Goal: Check status: Check status

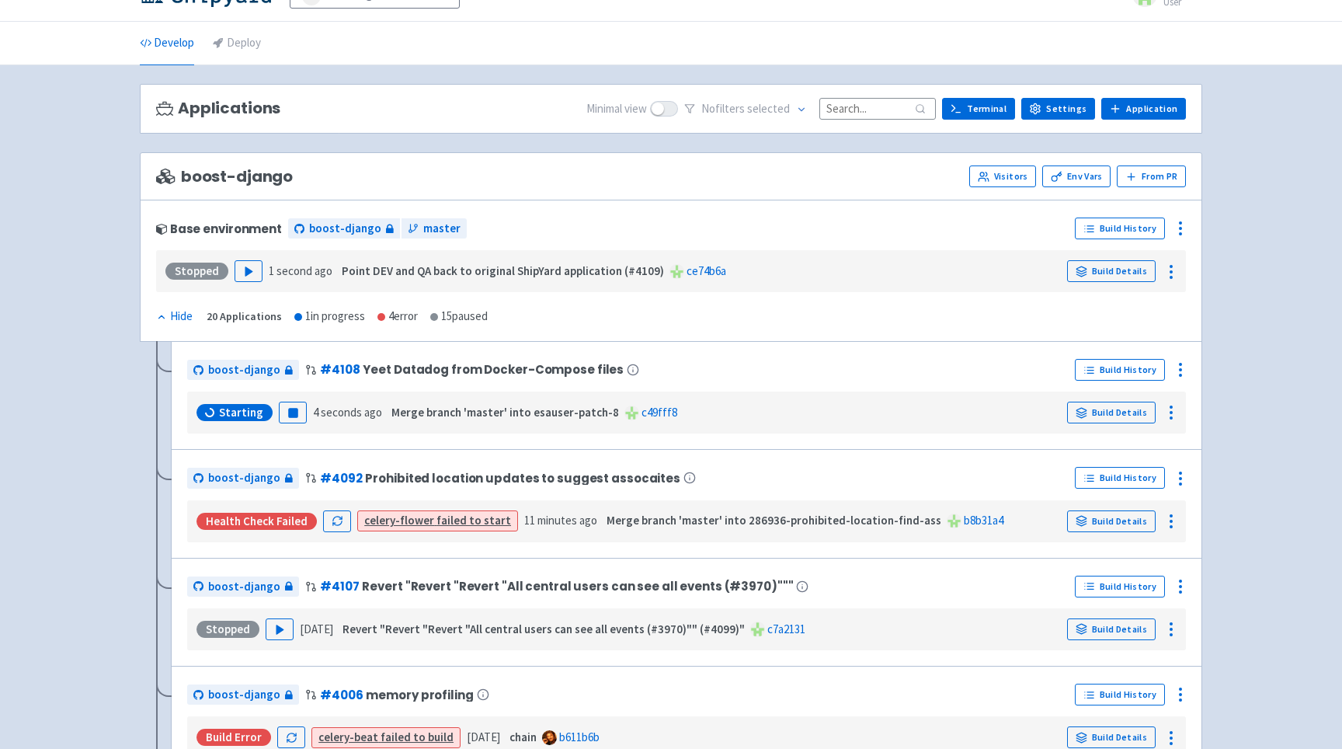
scroll to position [33, 0]
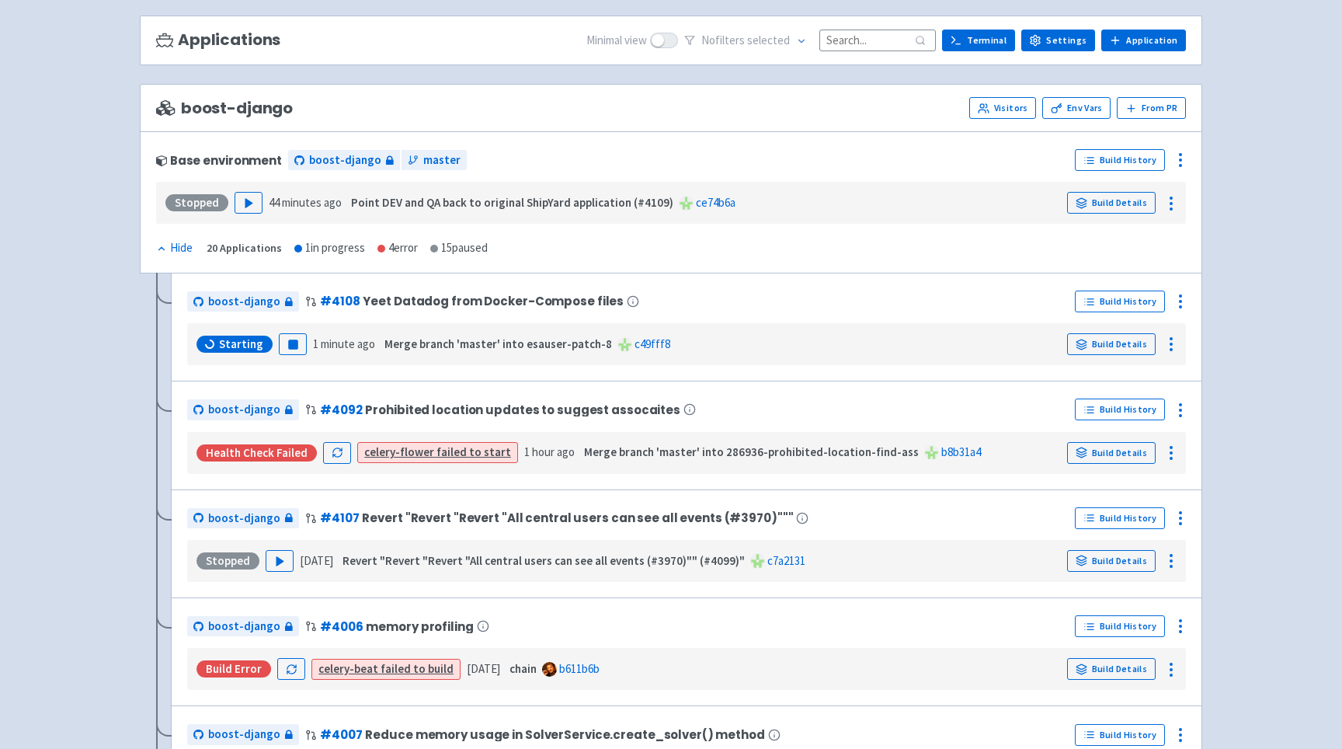
scroll to position [108, 0]
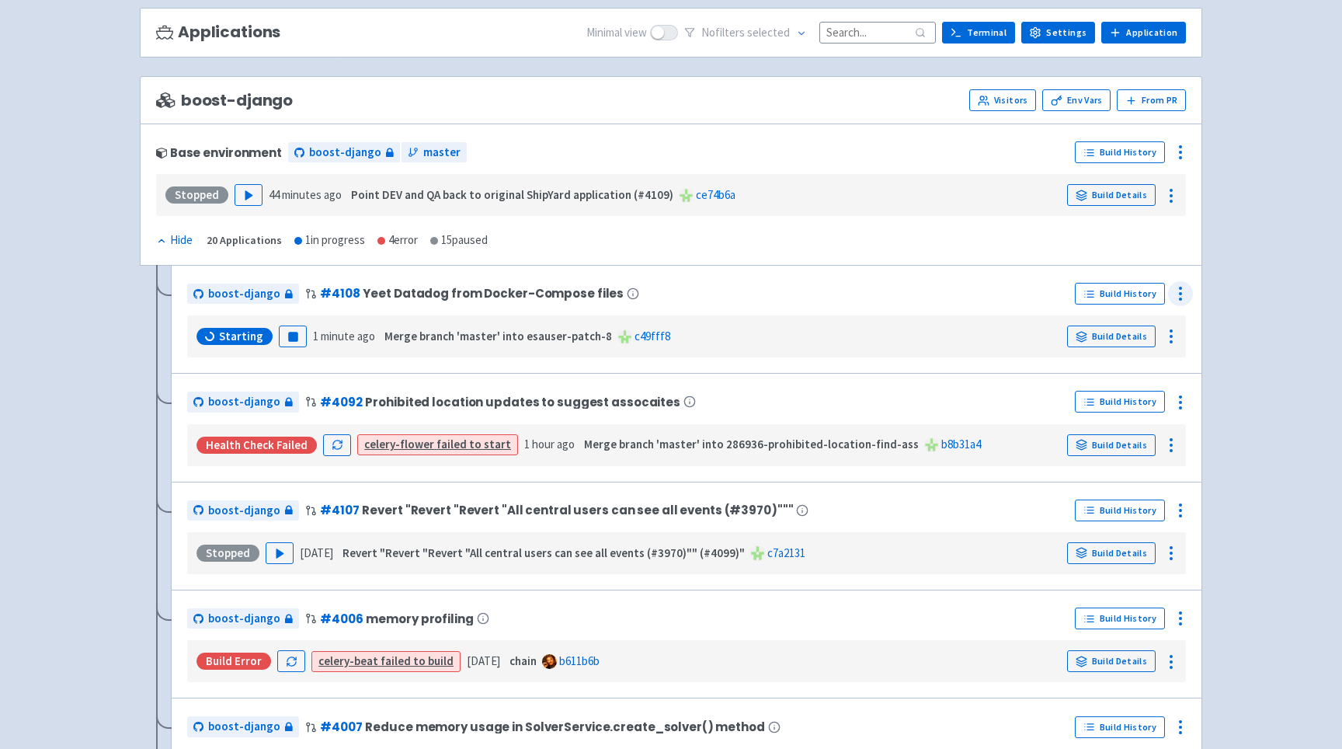
click at [1181, 287] on icon at bounding box center [1180, 293] width 19 height 19
click at [1125, 327] on span "Configure" at bounding box center [1121, 329] width 103 height 22
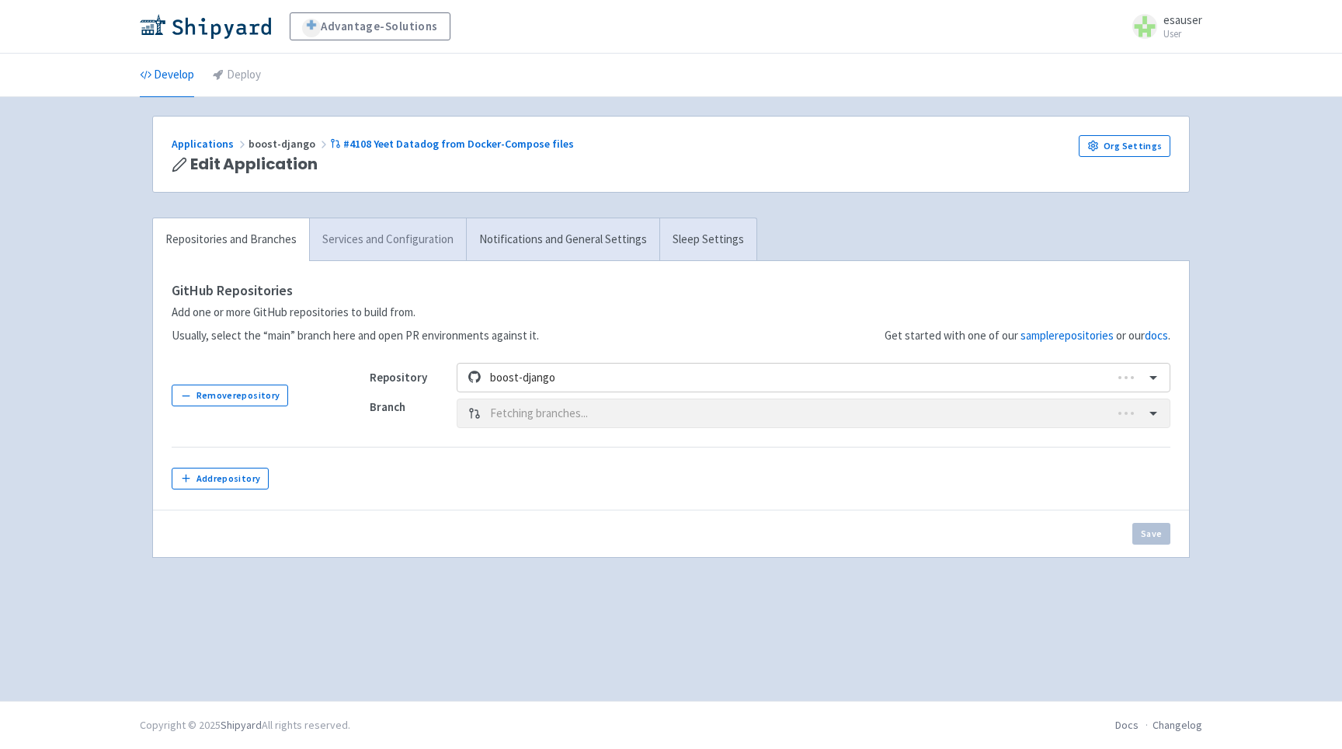
click at [402, 247] on link "Services and Configuration" at bounding box center [387, 239] width 157 height 43
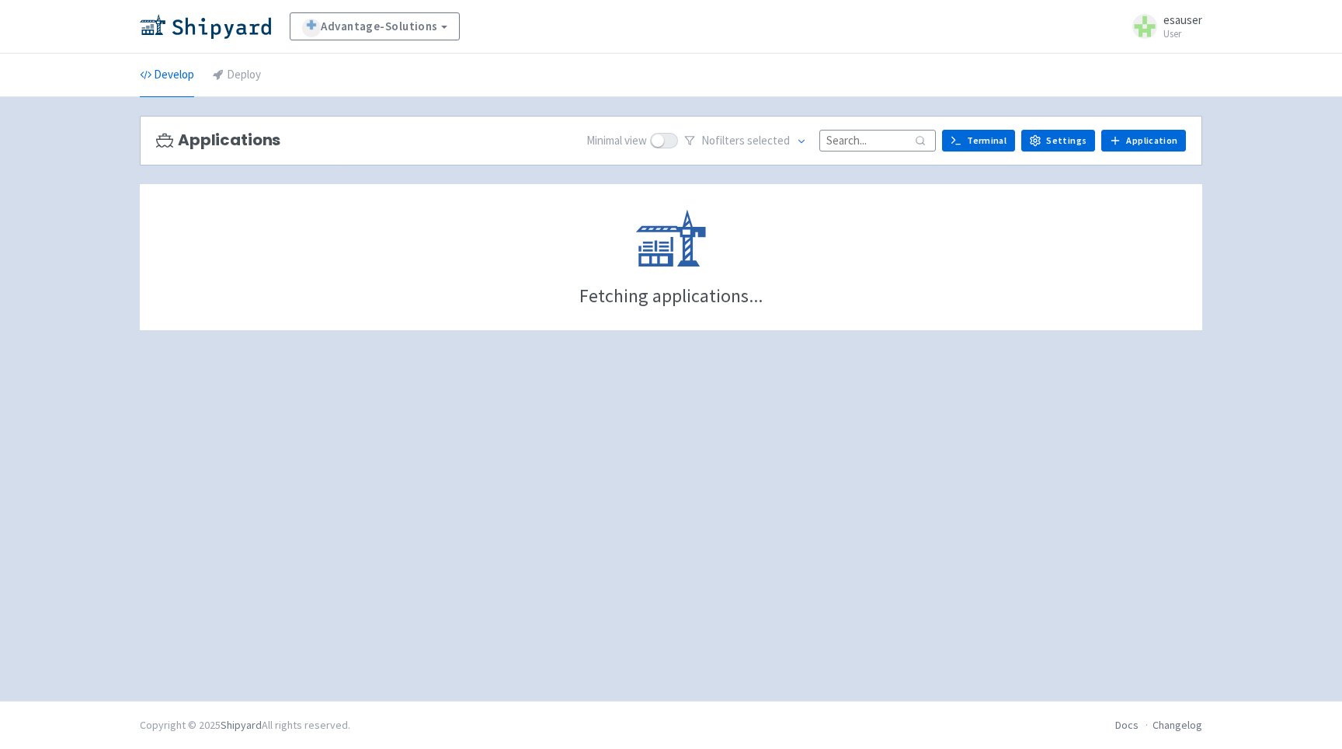
scroll to position [108, 0]
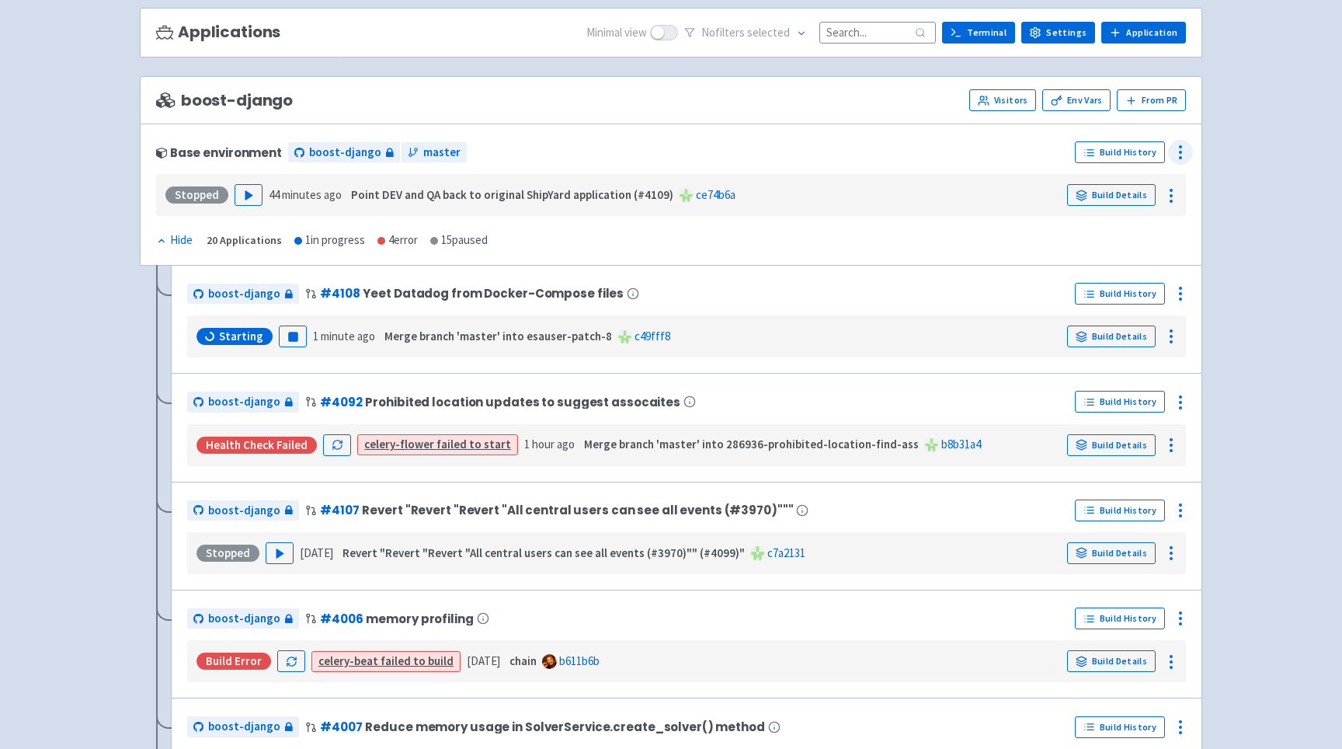
click at [1182, 144] on icon at bounding box center [1180, 152] width 19 height 19
click at [1145, 190] on span "Configure" at bounding box center [1121, 188] width 103 height 22
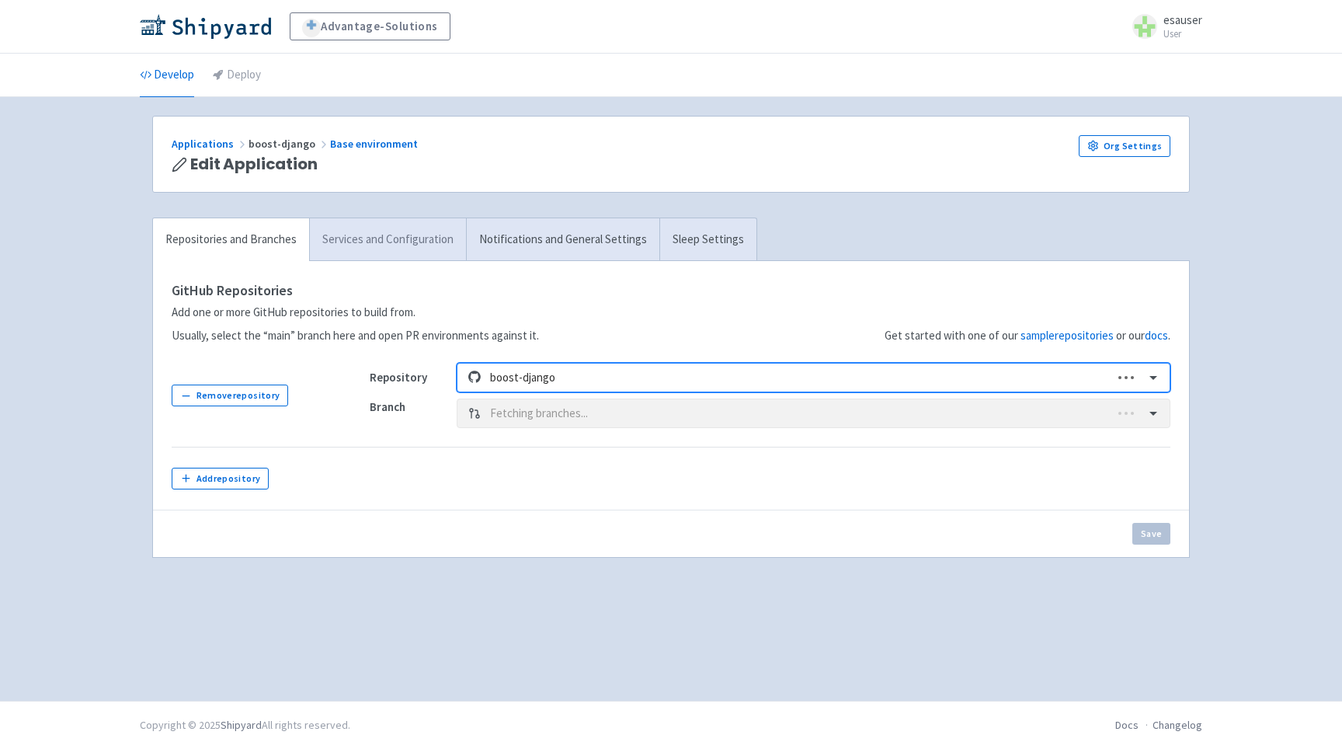
click at [394, 249] on link "Services and Configuration" at bounding box center [387, 239] width 157 height 43
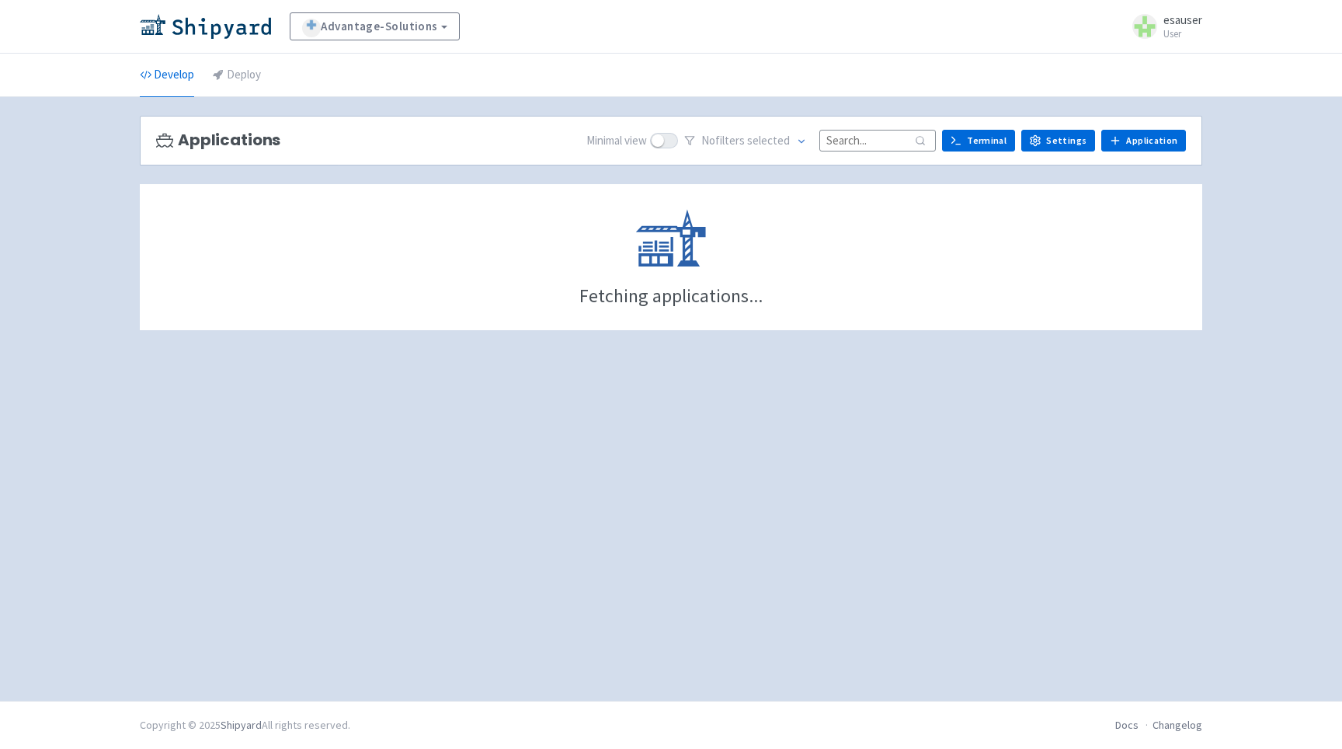
scroll to position [108, 0]
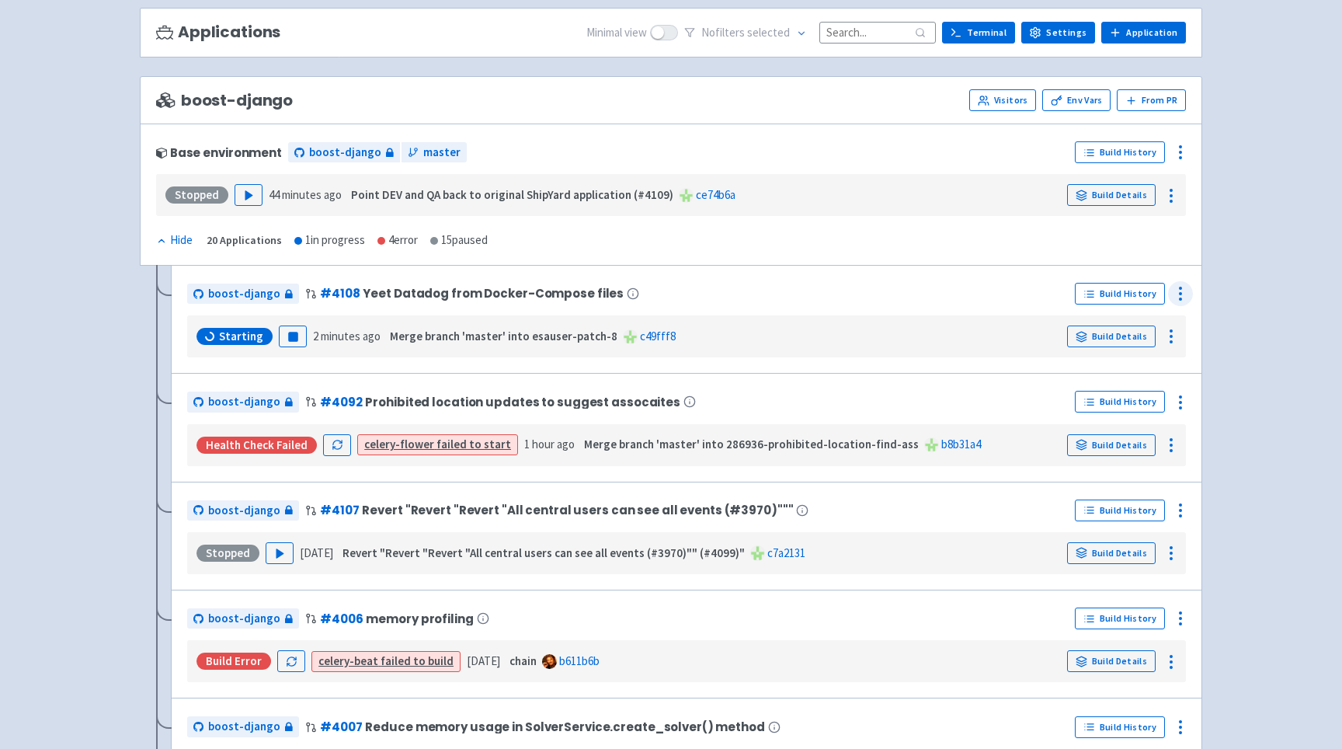
click at [1172, 288] on icon at bounding box center [1180, 293] width 19 height 19
click at [1128, 317] on link "Configure" at bounding box center [1122, 329] width 141 height 28
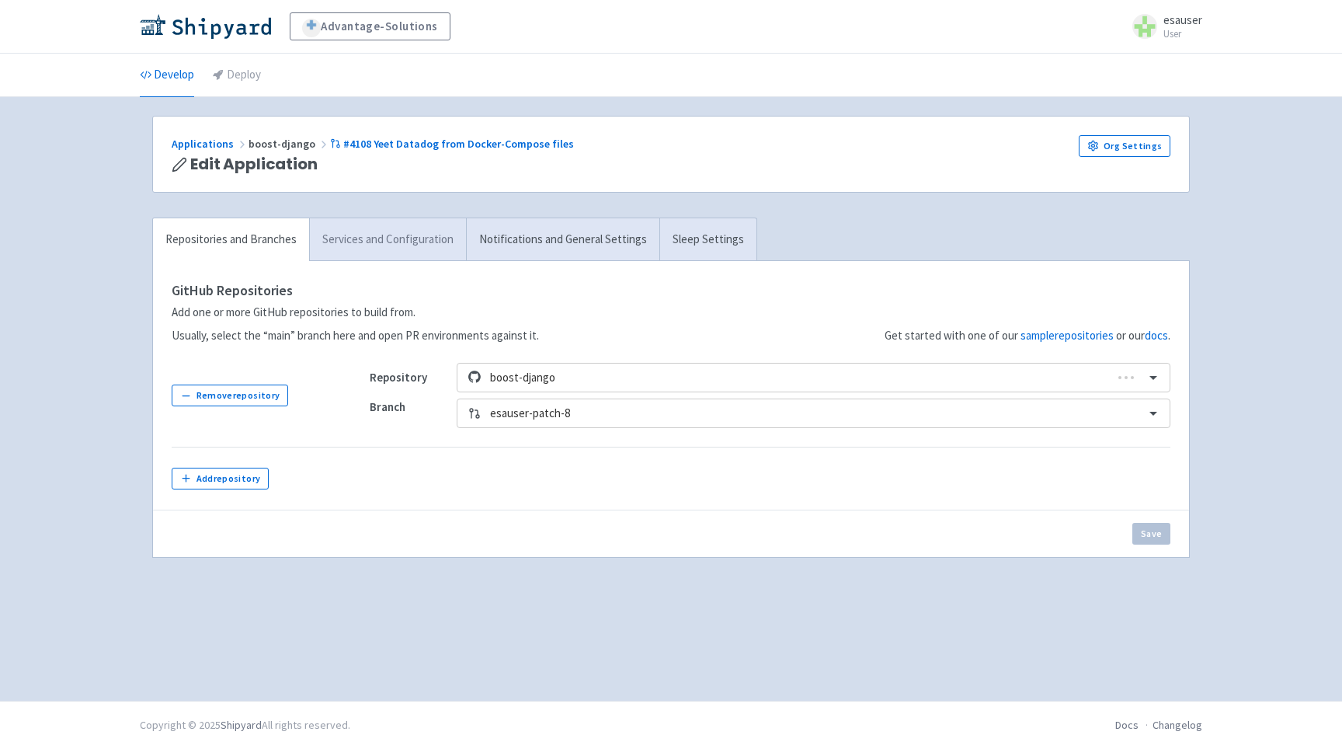
click at [412, 239] on link "Services and Configuration" at bounding box center [387, 239] width 157 height 43
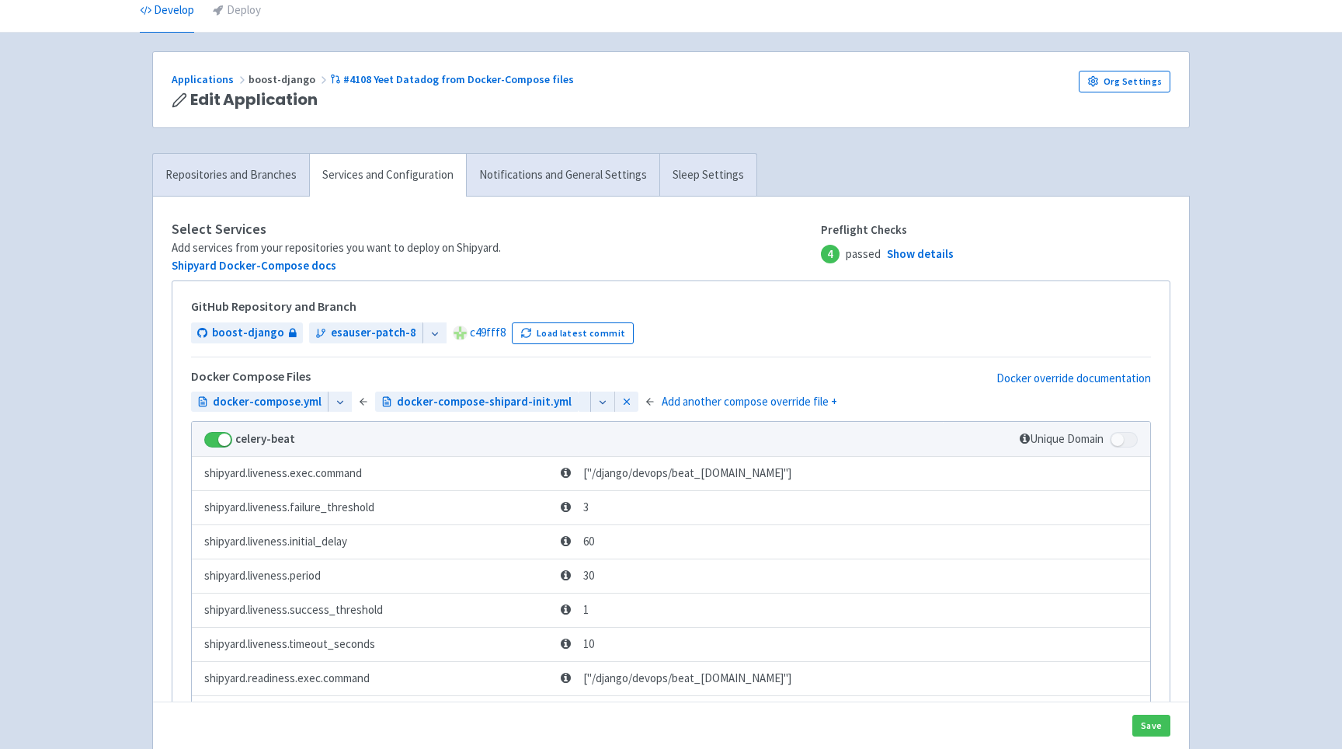
scroll to position [65, 0]
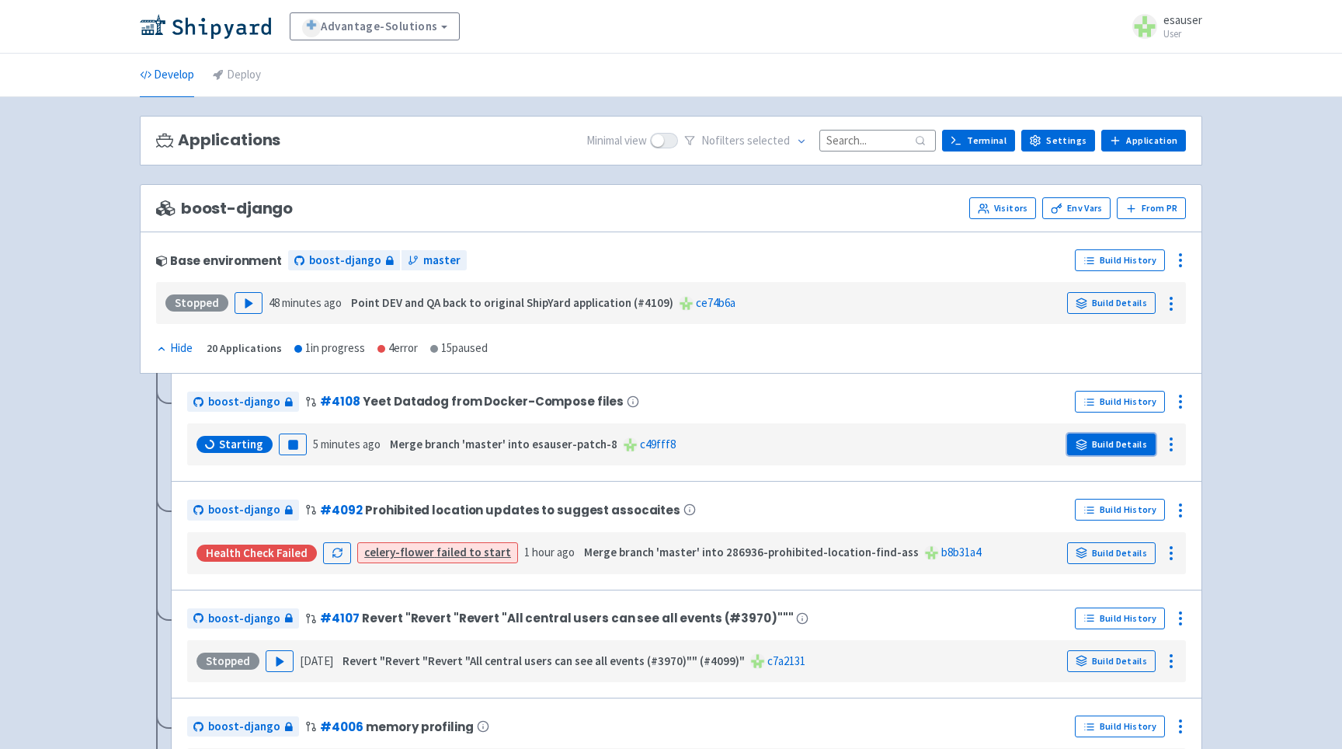
click at [1119, 441] on link "Build Details" at bounding box center [1111, 444] width 89 height 22
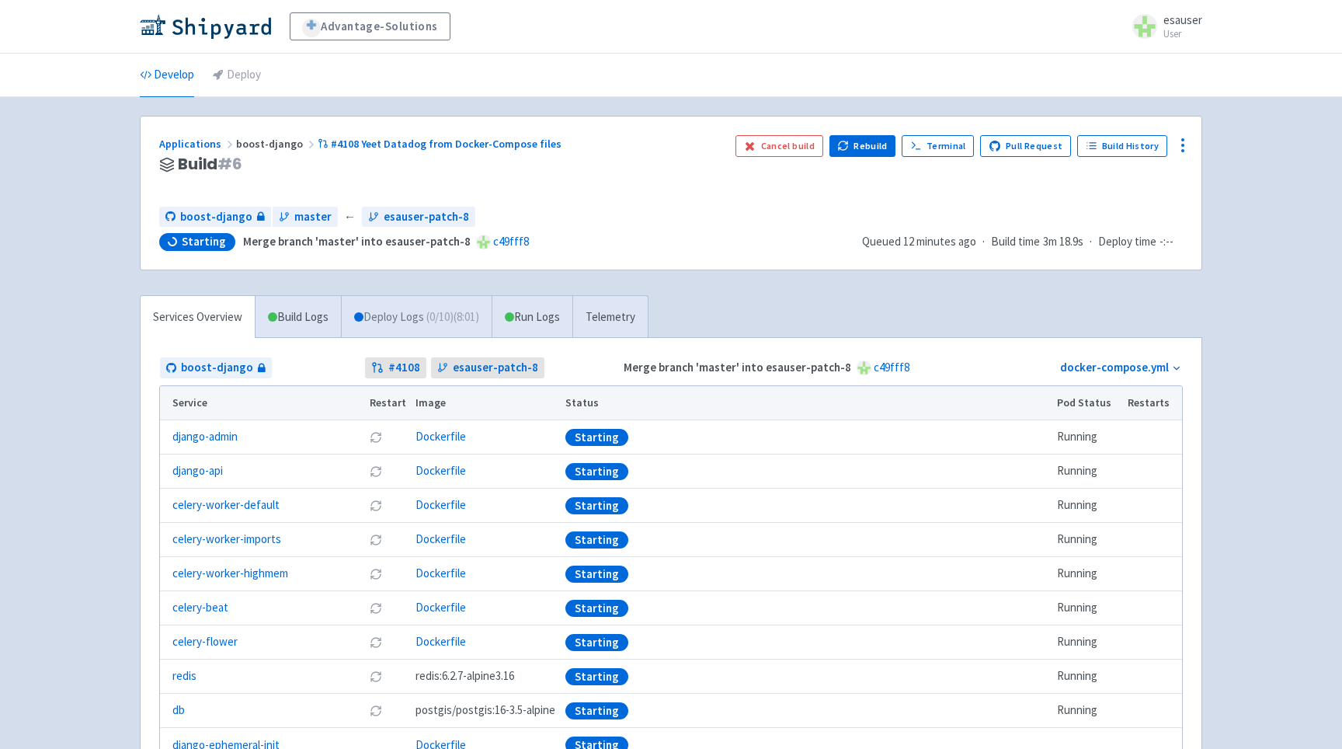
click at [354, 311] on link "Deploy Logs ( 0 / 10 ) (8:01)" at bounding box center [416, 317] width 151 height 43
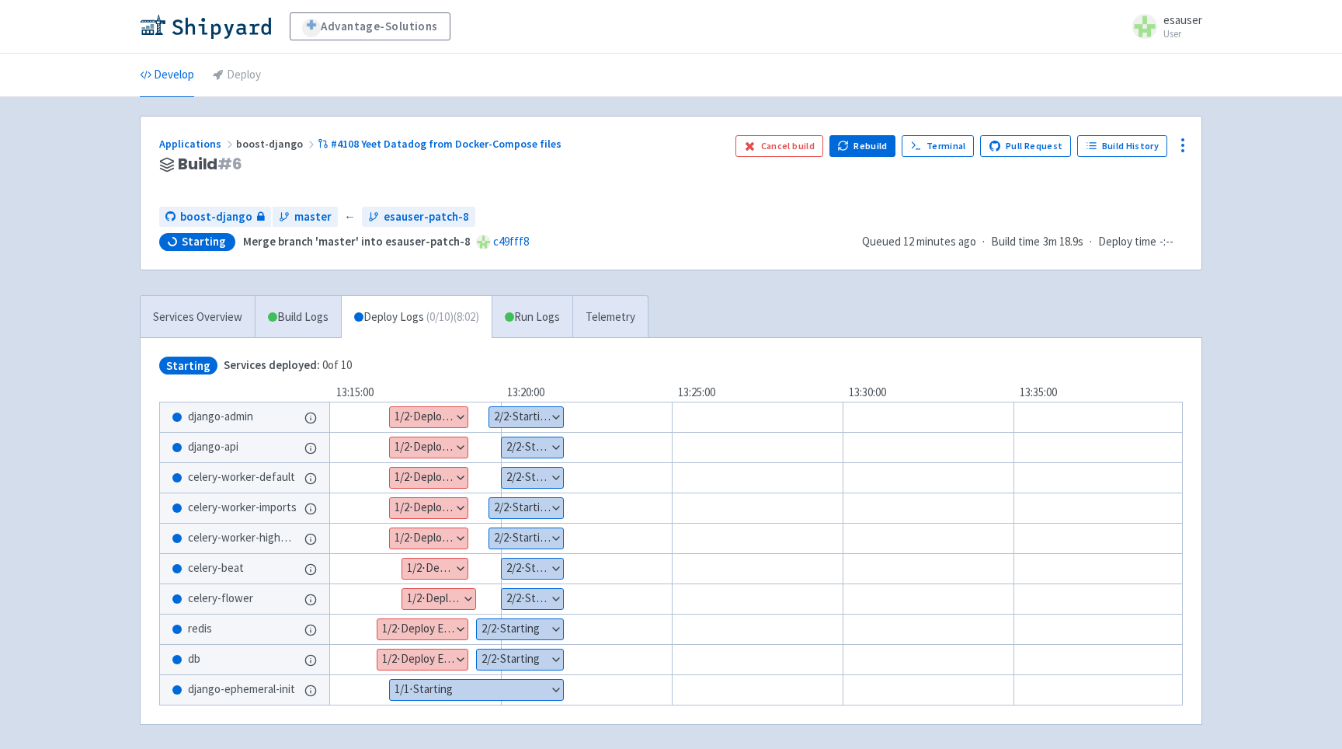
click at [422, 410] on button "Show details" at bounding box center [429, 417] width 78 height 20
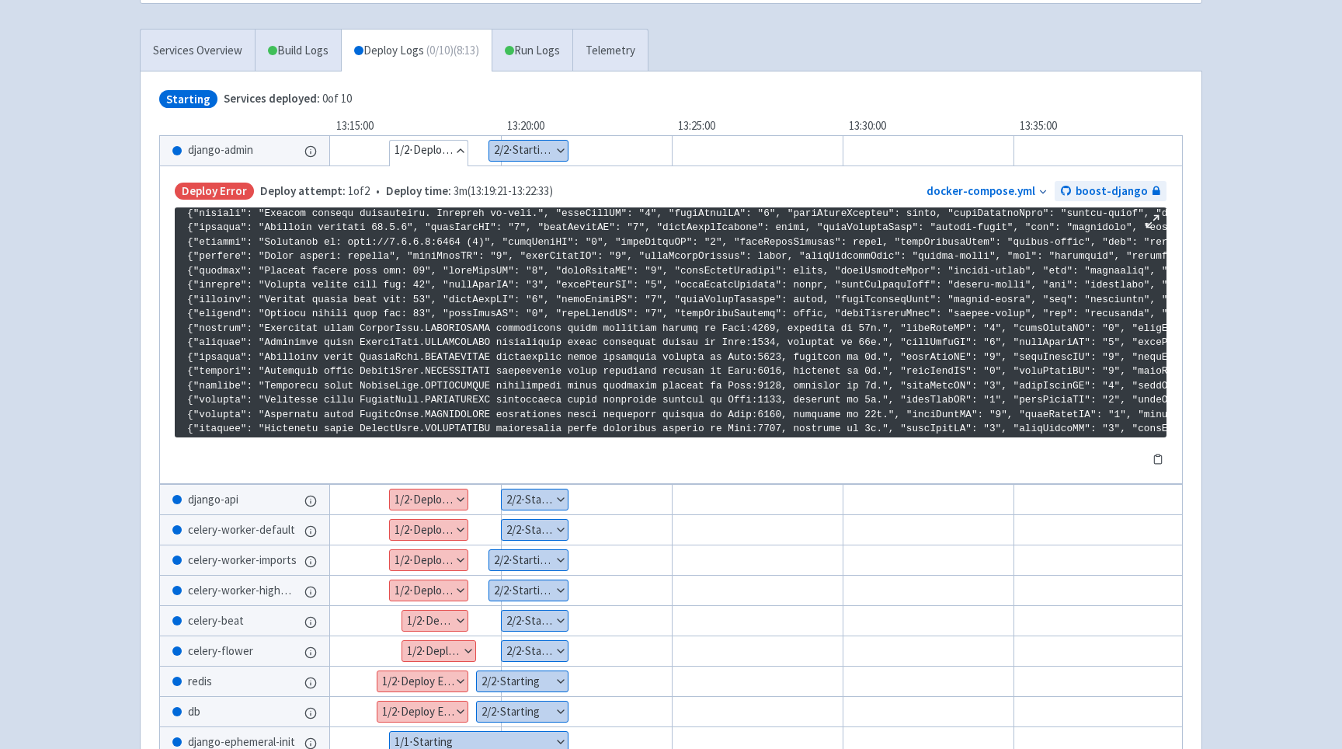
scroll to position [1062, 0]
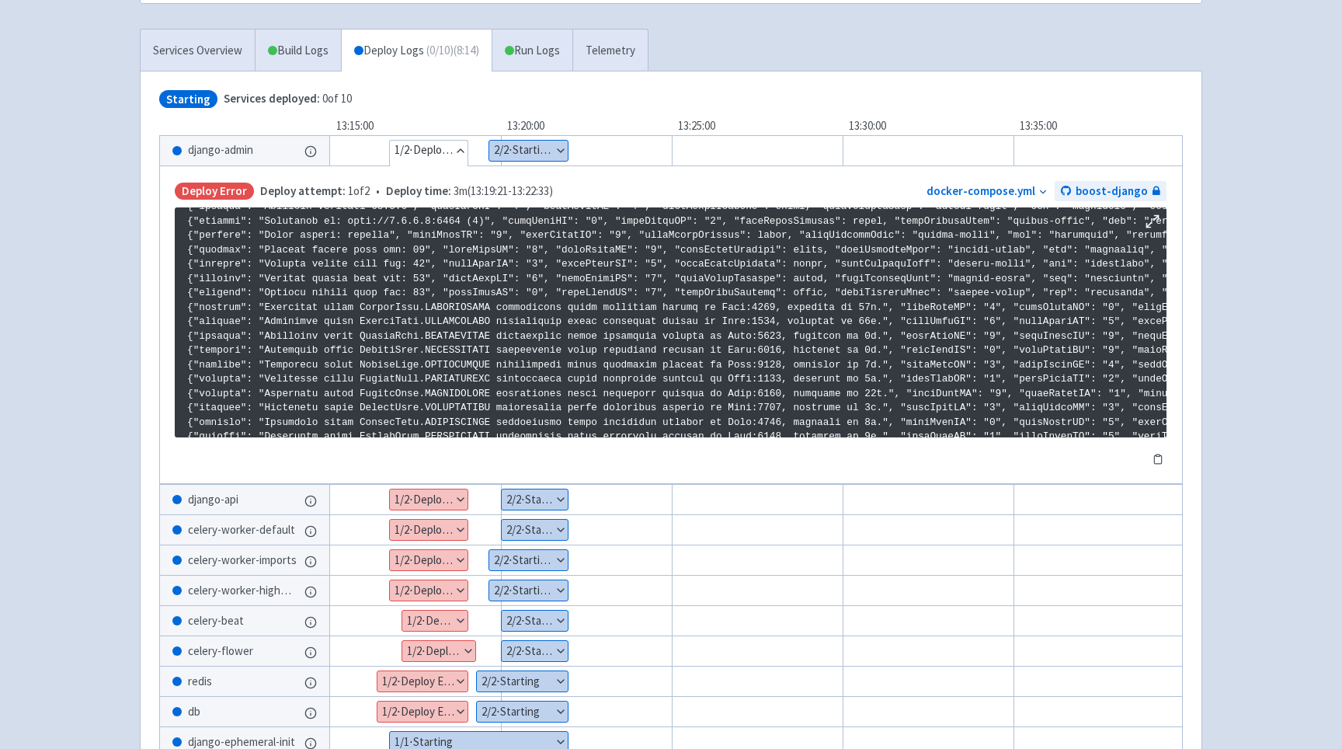
click at [433, 493] on button "Show details" at bounding box center [429, 499] width 78 height 20
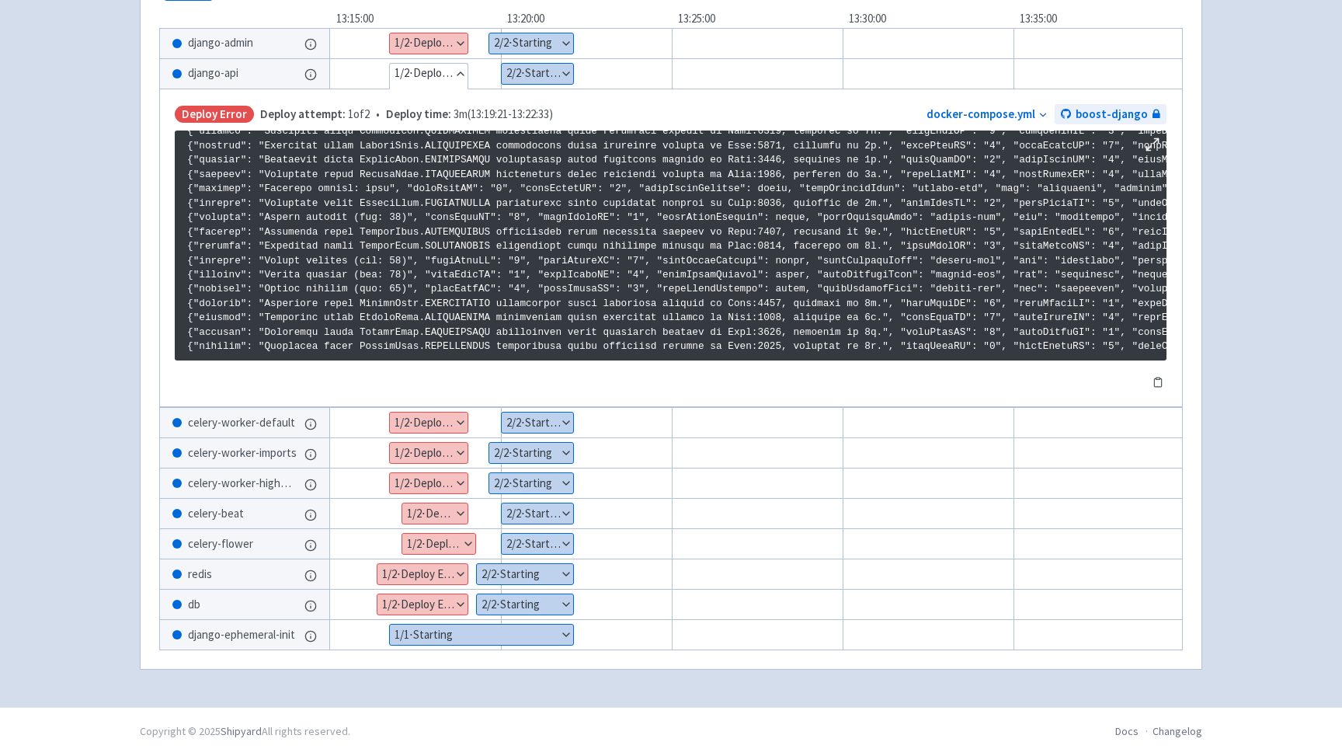
scroll to position [368, 0]
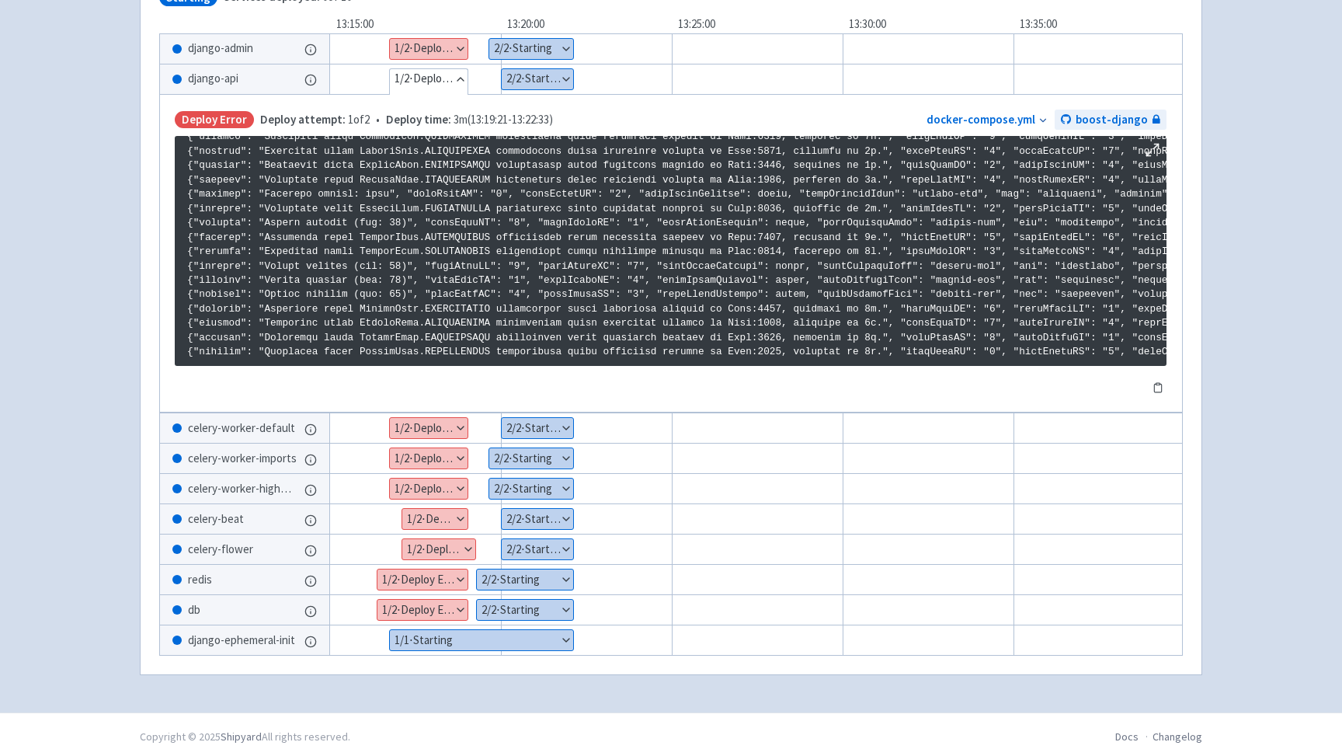
click at [544, 416] on div "Show details 1 / 2 ⋅ Deploy Error Show details 2 / 2 ⋅ Starting" at bounding box center [778, 427] width 994 height 31
click at [544, 422] on button "Show details" at bounding box center [537, 428] width 71 height 20
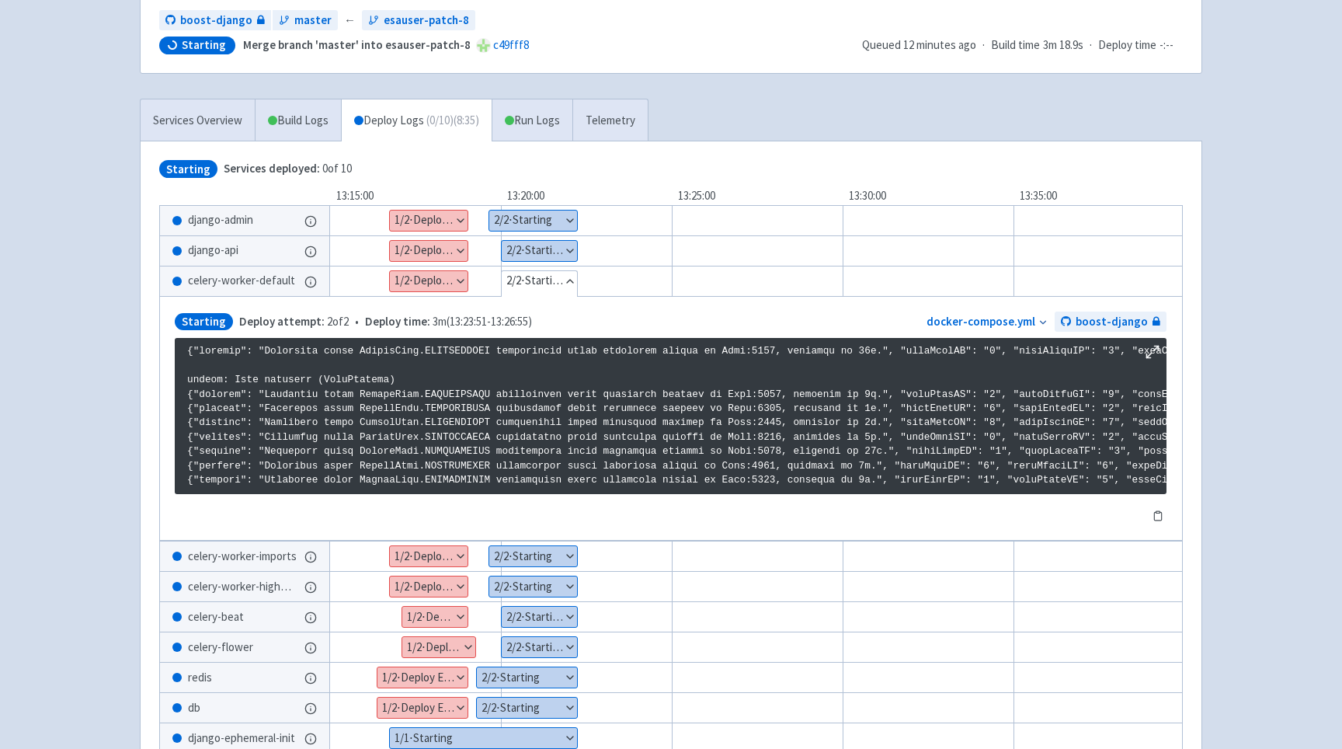
scroll to position [210, 0]
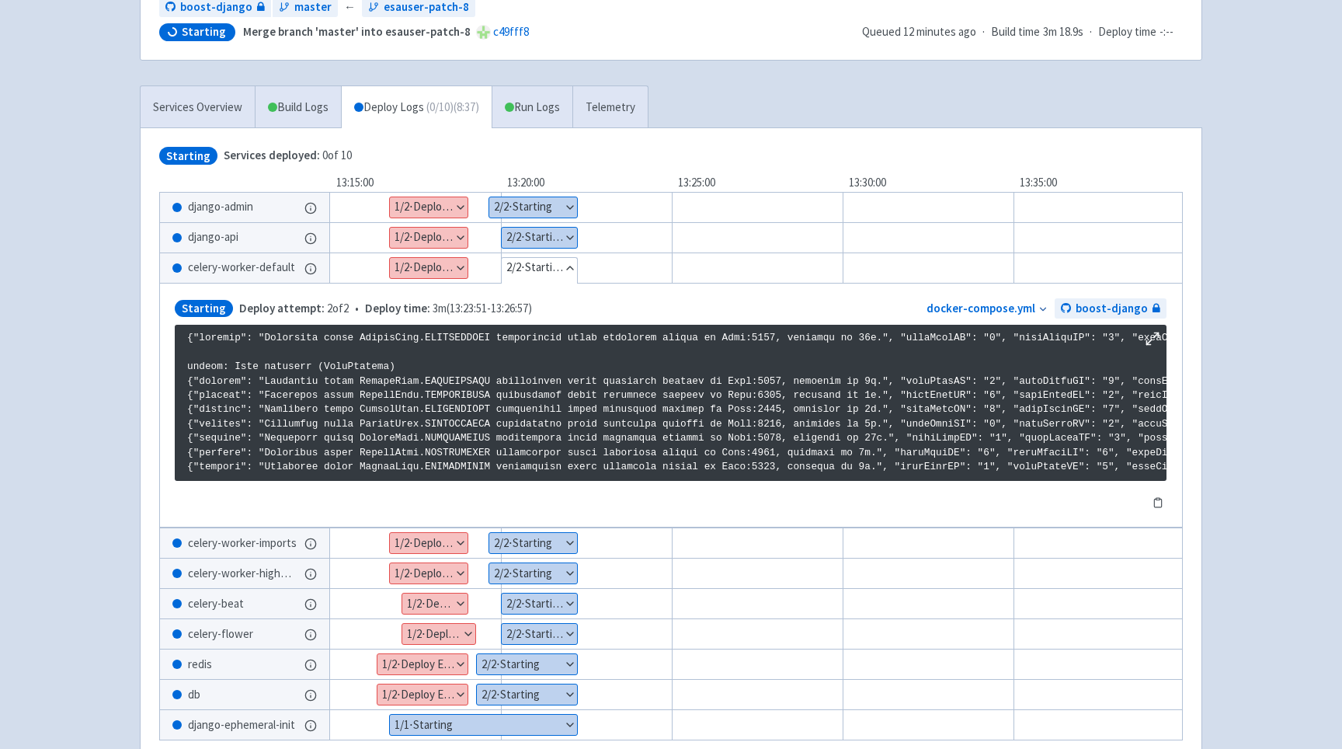
click at [530, 234] on button "Show details" at bounding box center [539, 238] width 75 height 20
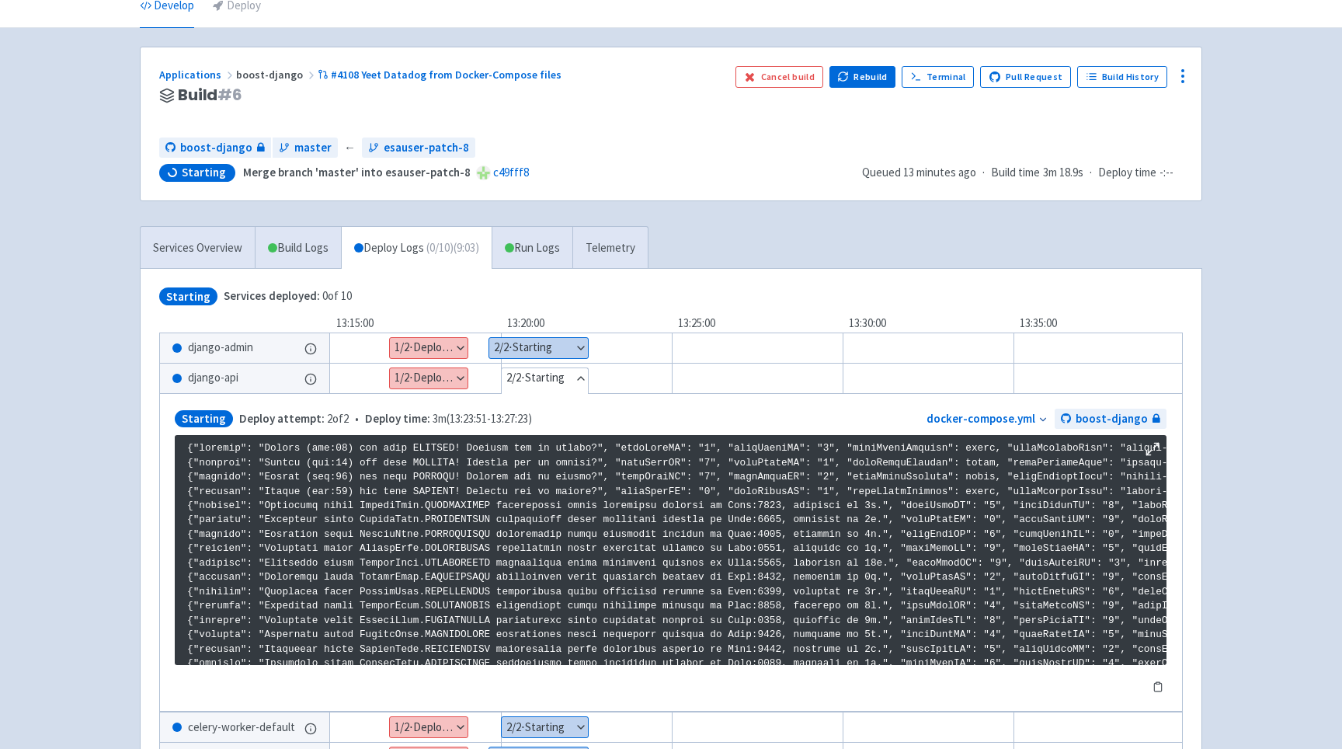
click at [535, 350] on button "Show details" at bounding box center [538, 348] width 99 height 20
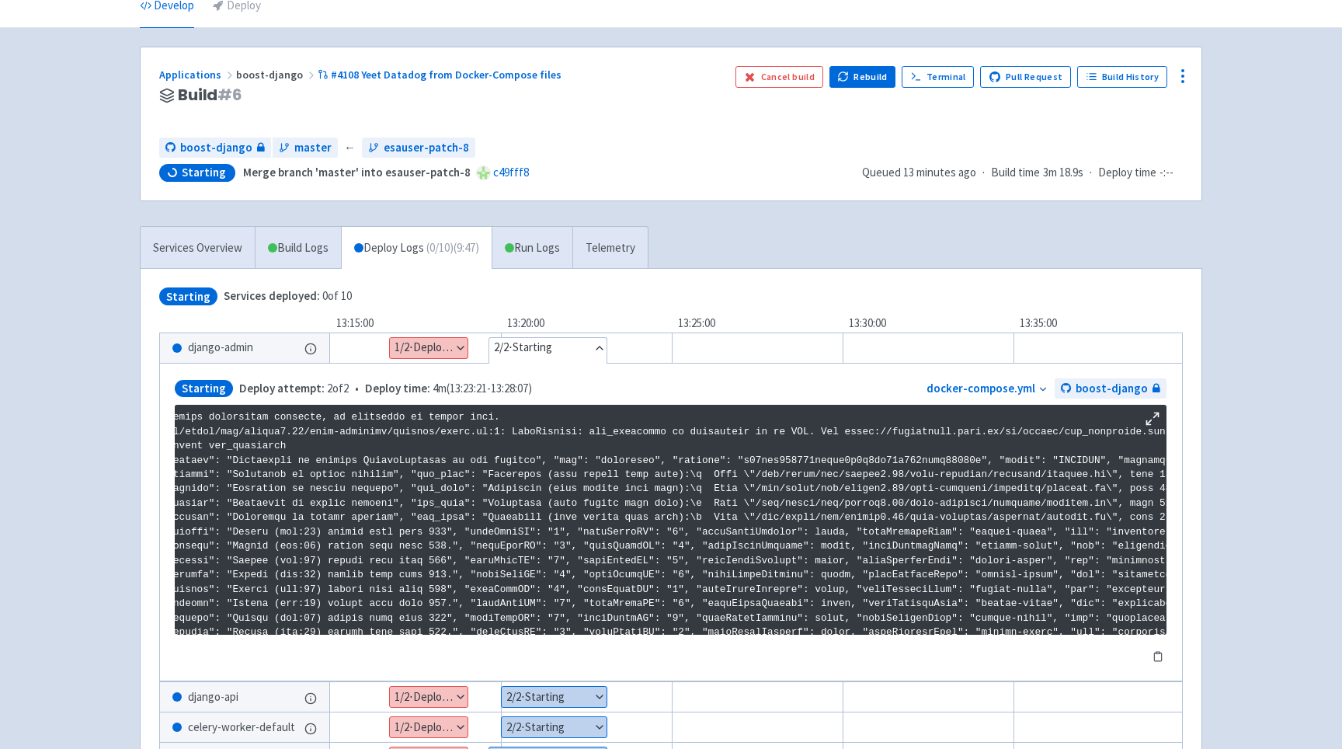
scroll to position [1, 0]
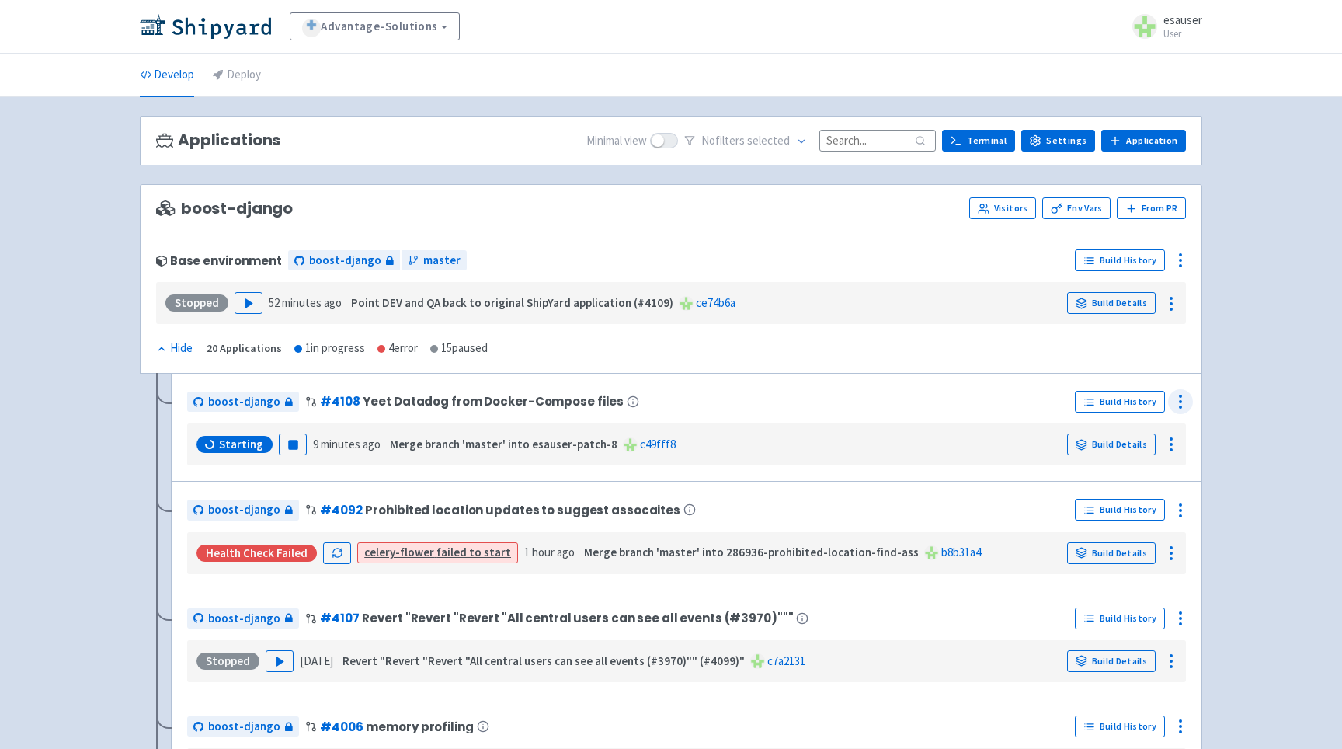
click at [1186, 406] on icon at bounding box center [1180, 401] width 19 height 19
click at [1057, 414] on div "boost-django # 4108 Yeet Datadog from Docker-Compose files" at bounding box center [627, 401] width 881 height 25
click at [1090, 440] on link "Build Details" at bounding box center [1111, 444] width 89 height 22
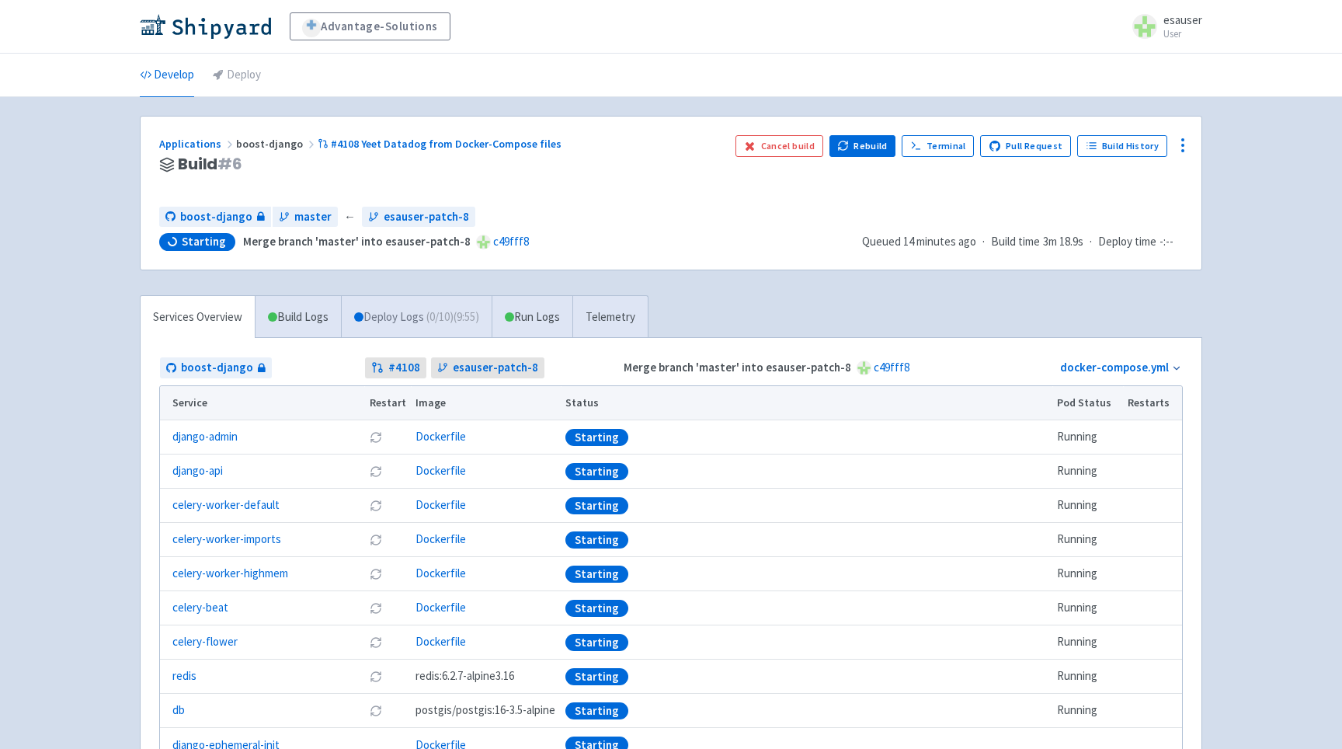
click at [411, 329] on link "Deploy Logs ( 0 / 10 ) (9:55)" at bounding box center [416, 317] width 151 height 43
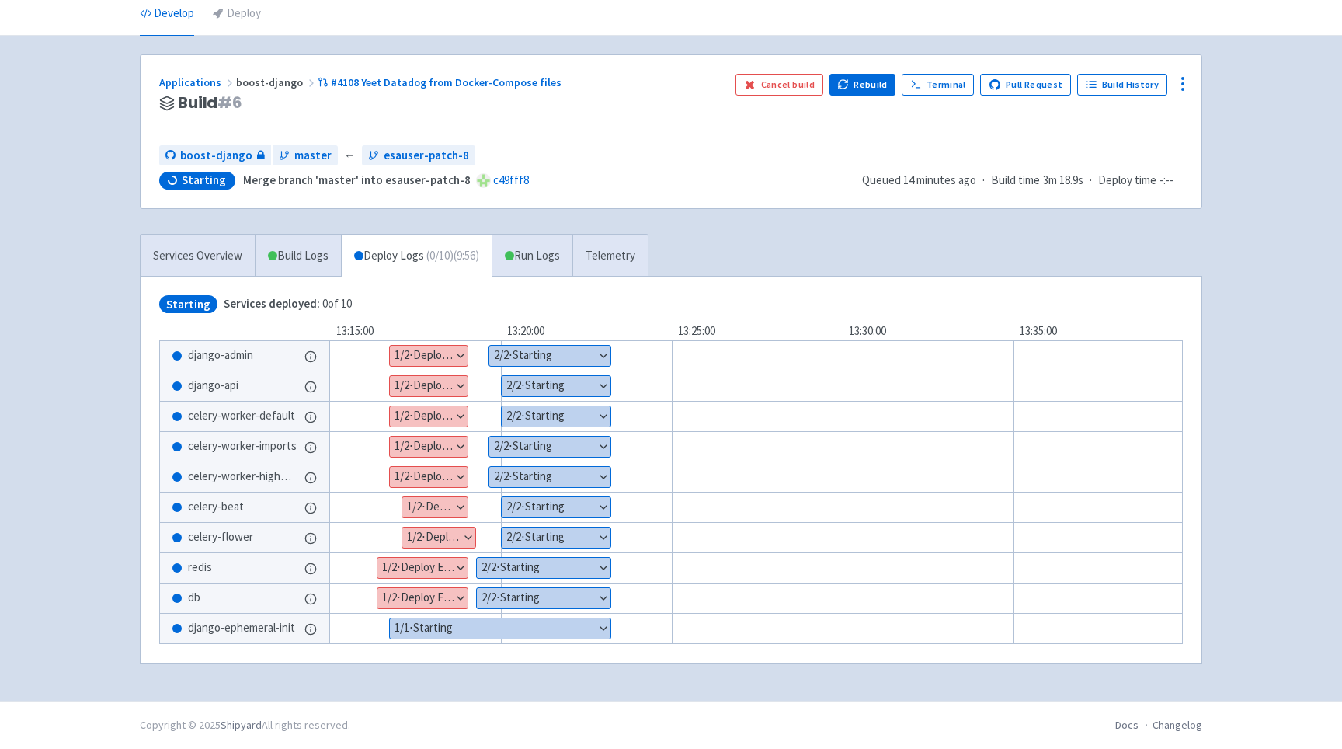
scroll to position [66, 0]
click at [454, 624] on button "Show details" at bounding box center [500, 628] width 221 height 20
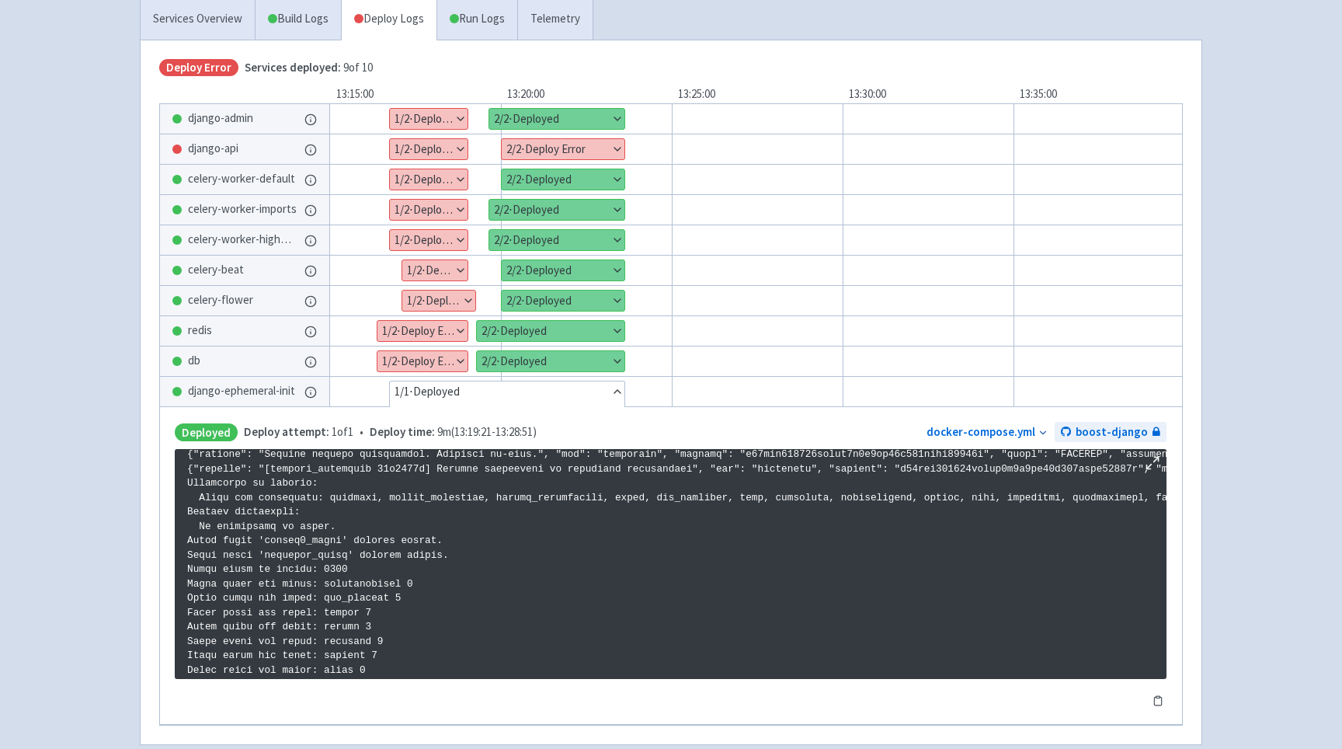
scroll to position [321, 0]
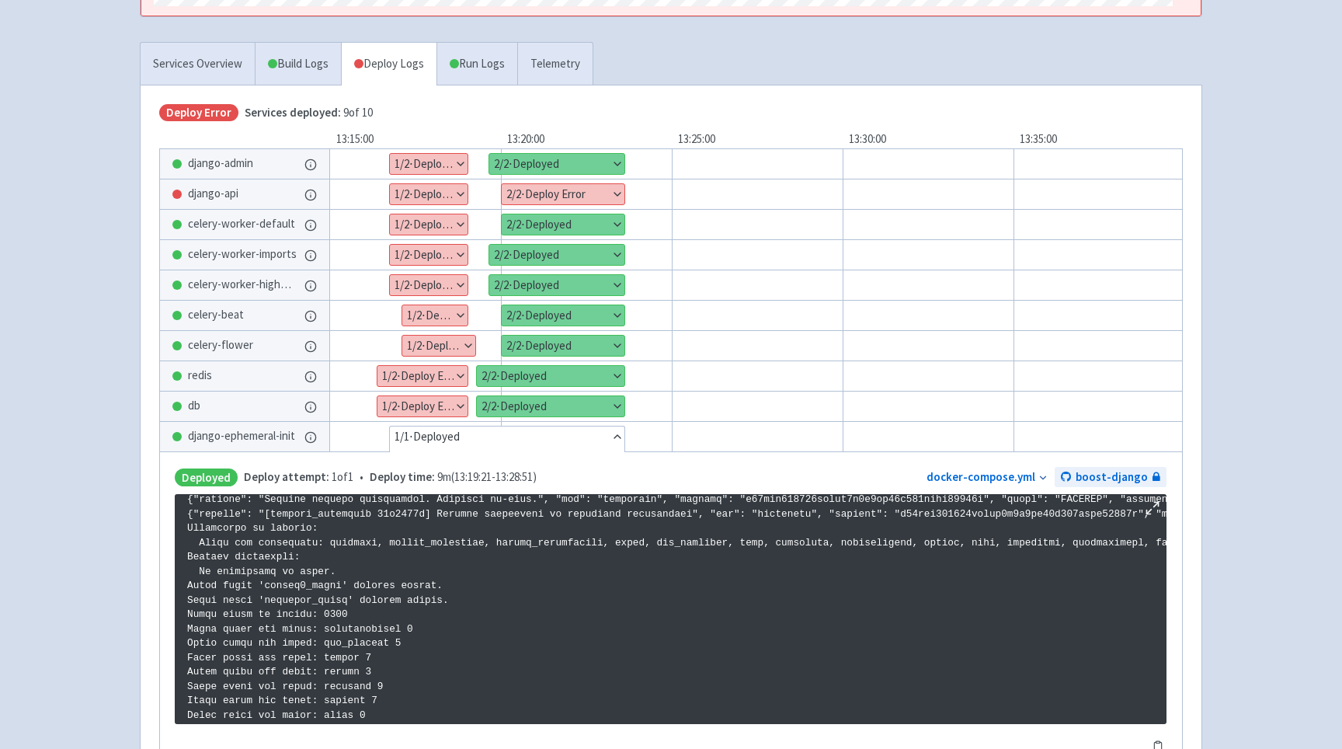
click at [555, 202] on button "Show details" at bounding box center [563, 194] width 123 height 20
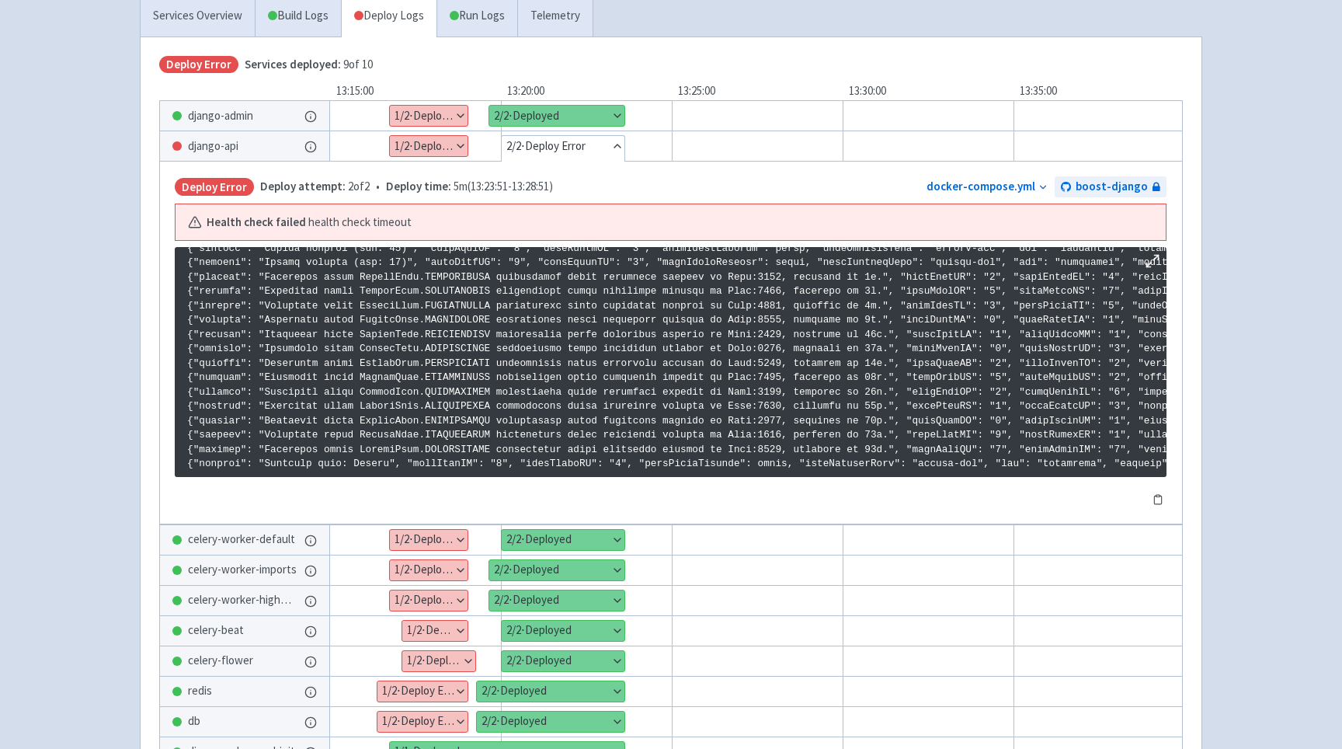
scroll to position [357, 0]
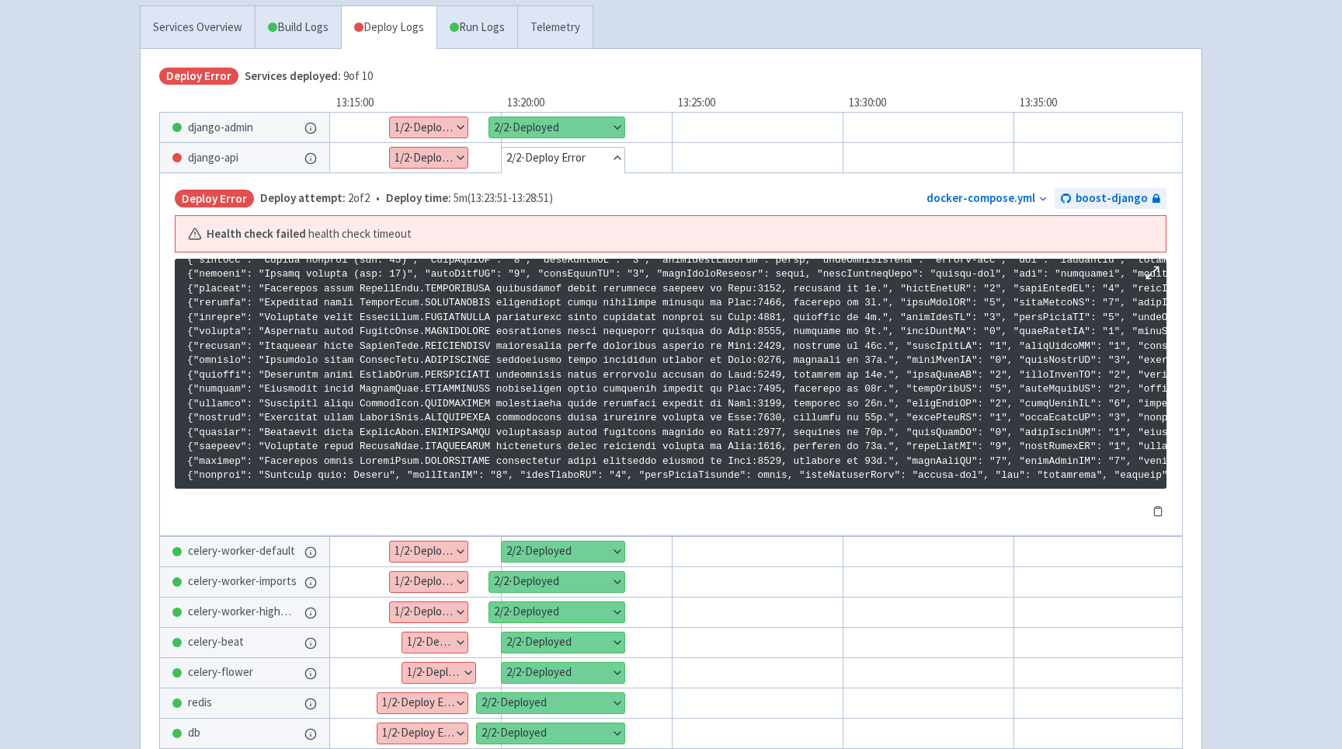
click at [562, 134] on button "Show details" at bounding box center [556, 127] width 135 height 20
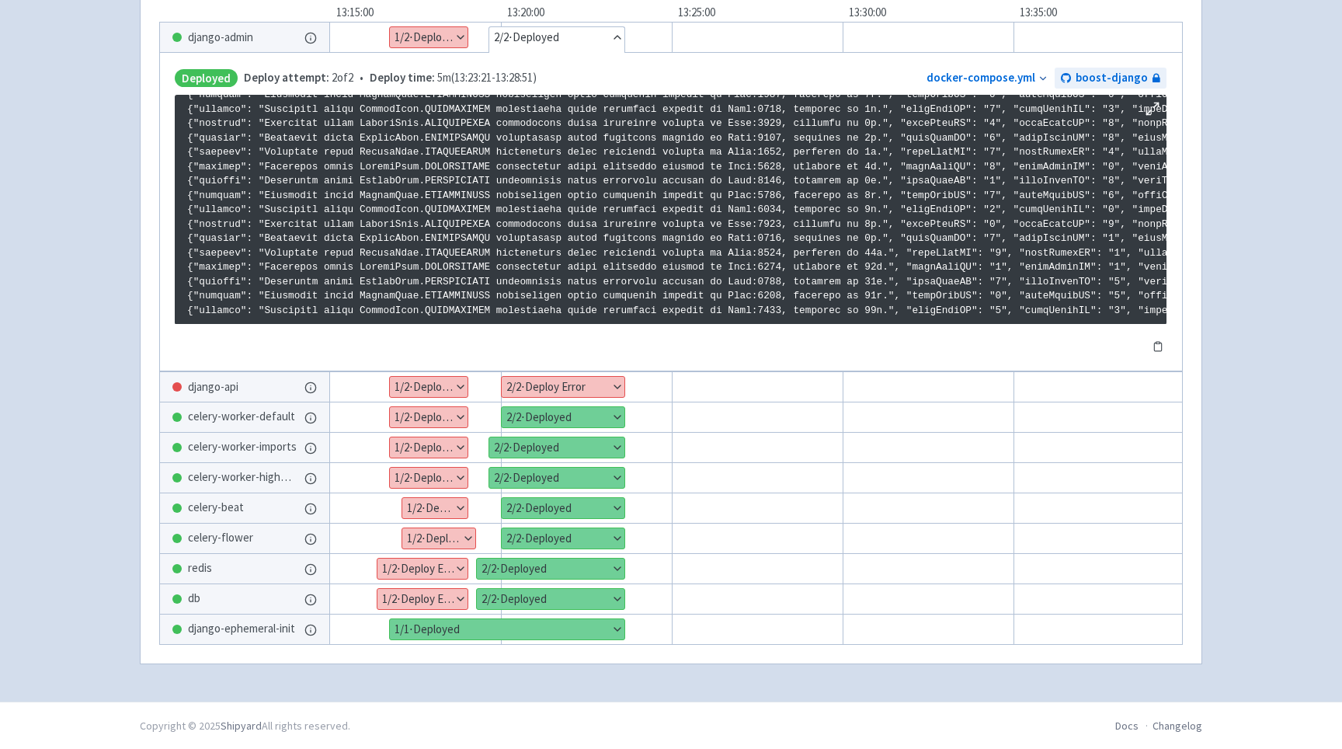
scroll to position [454, 0]
click at [577, 376] on button "Show details" at bounding box center [563, 386] width 123 height 20
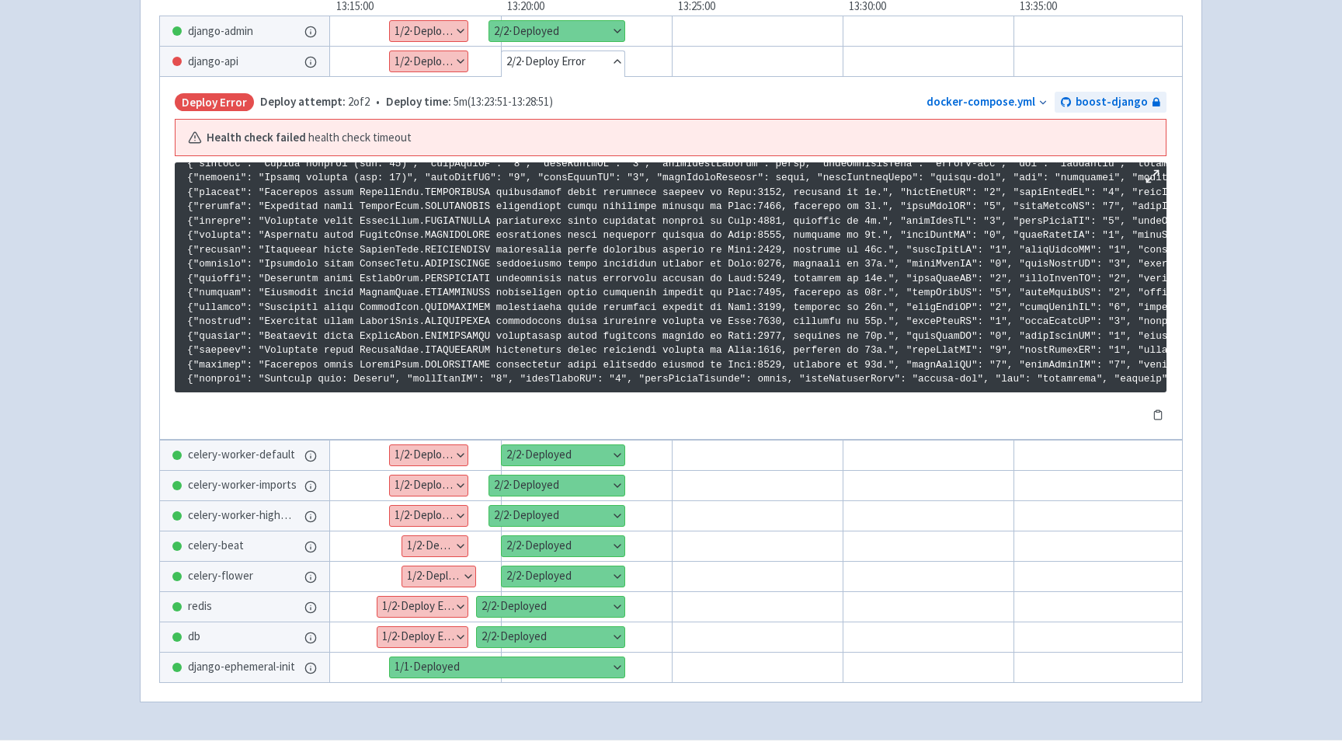
scroll to position [497, 0]
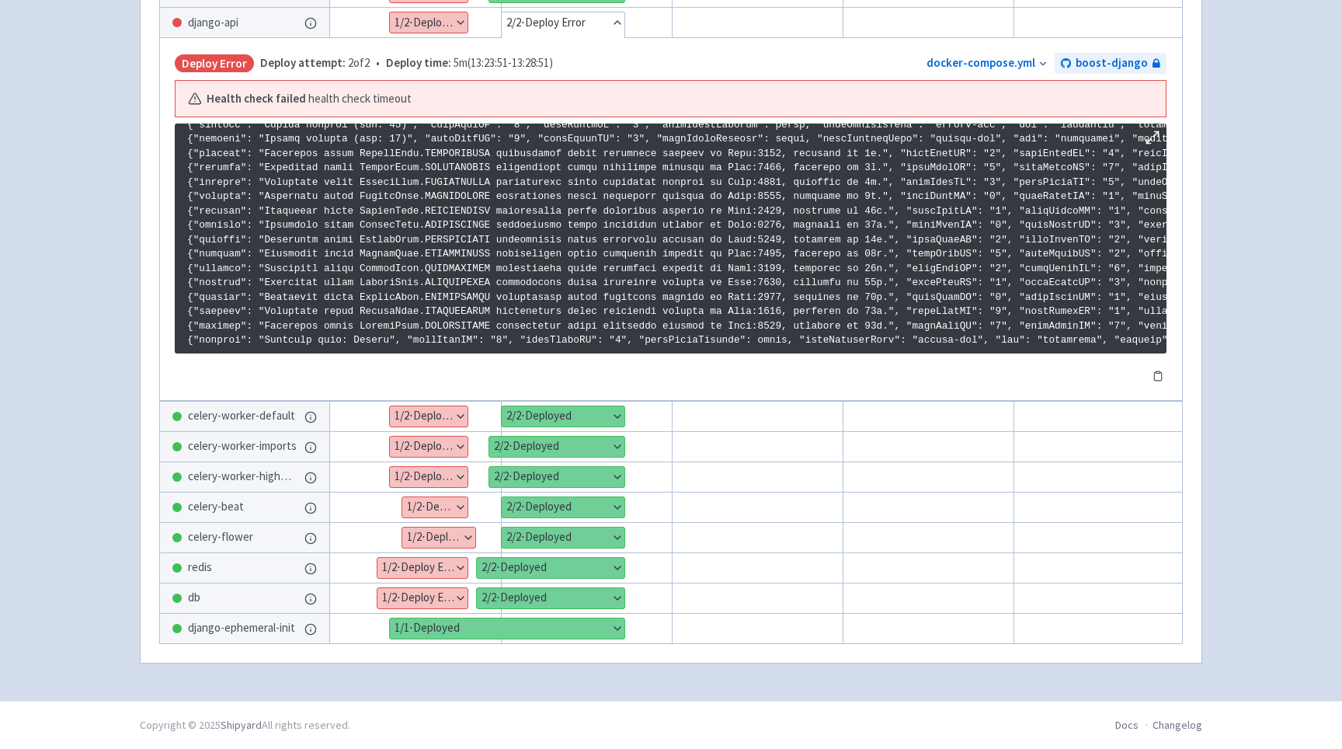
click at [428, 537] on button "Show details" at bounding box center [438, 537] width 73 height 20
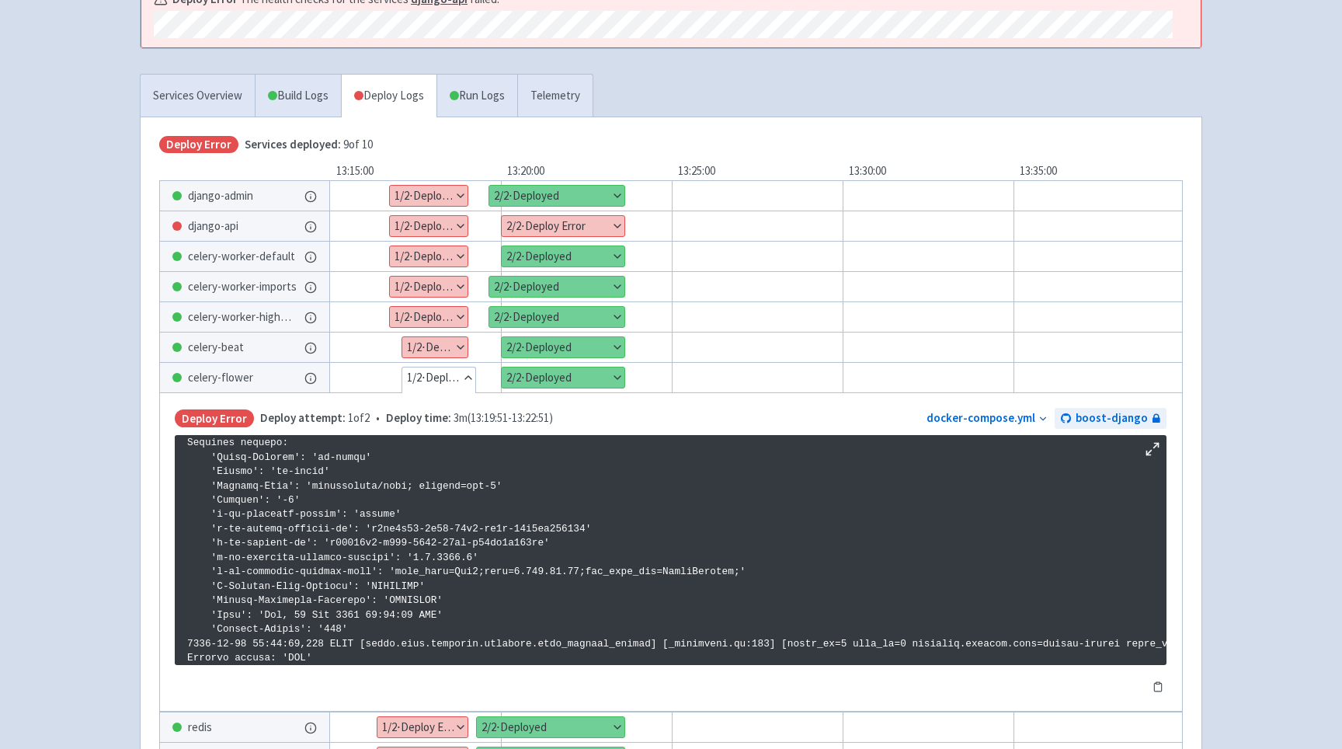
scroll to position [454, 0]
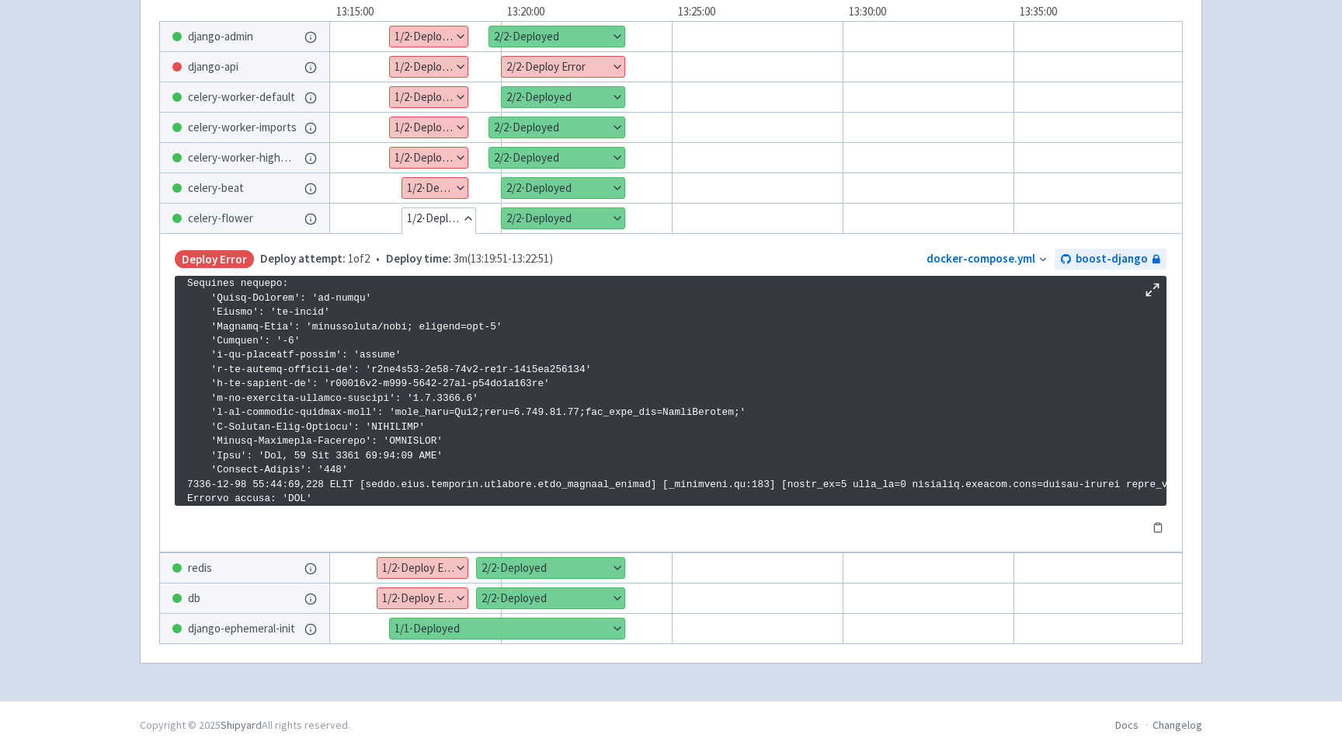
click at [570, 552] on div "Show details 1 / 2 ⋅ Deploy Error Show details 2 / 2 ⋅ Deployed" at bounding box center [778, 567] width 994 height 31
click at [562, 558] on button "Show details" at bounding box center [551, 568] width 148 height 20
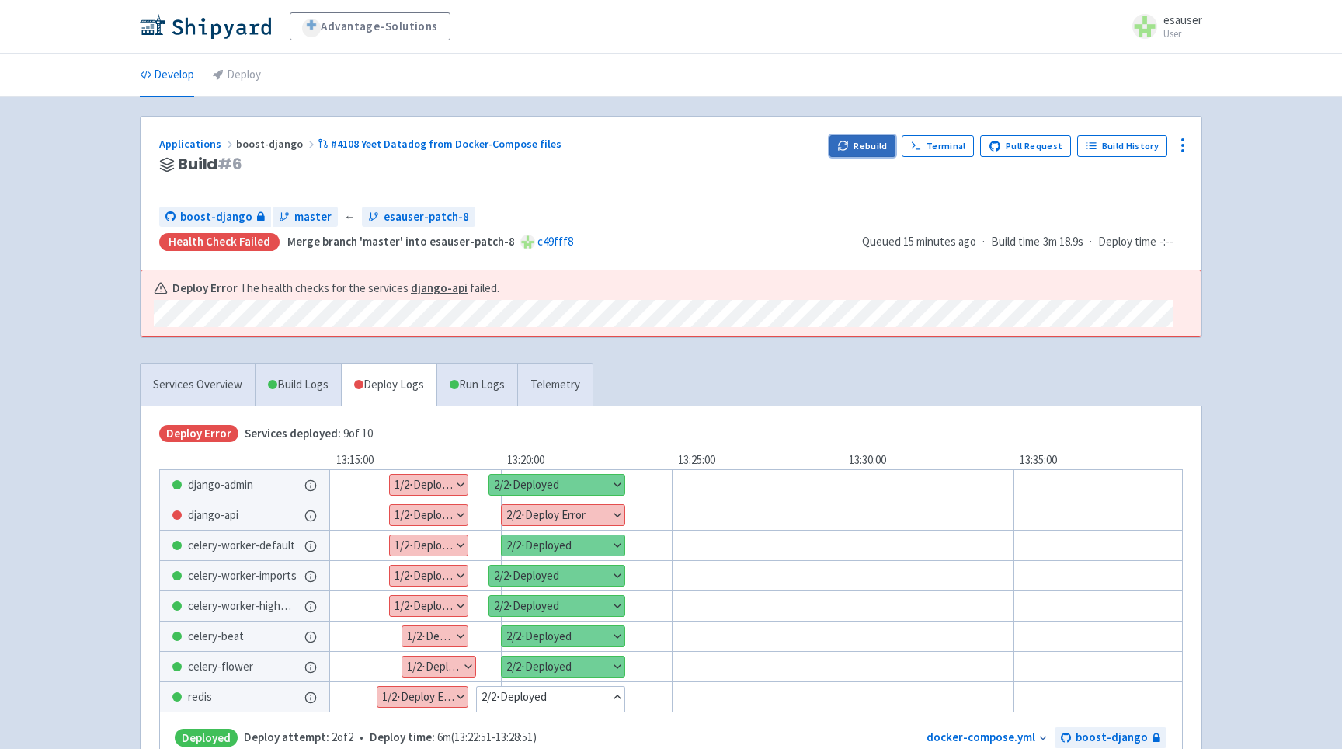
click at [861, 151] on button "Rebuild" at bounding box center [862, 146] width 67 height 22
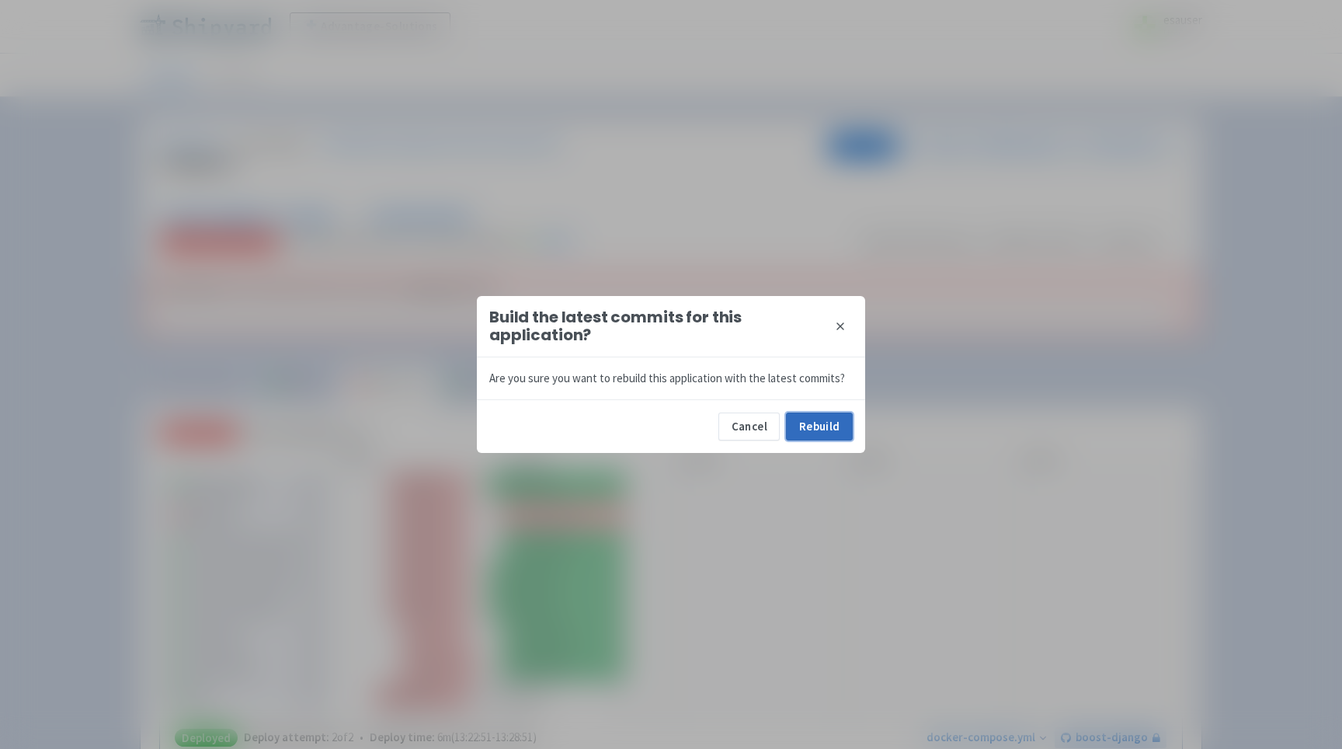
click at [801, 429] on button "Rebuild" at bounding box center [819, 426] width 67 height 28
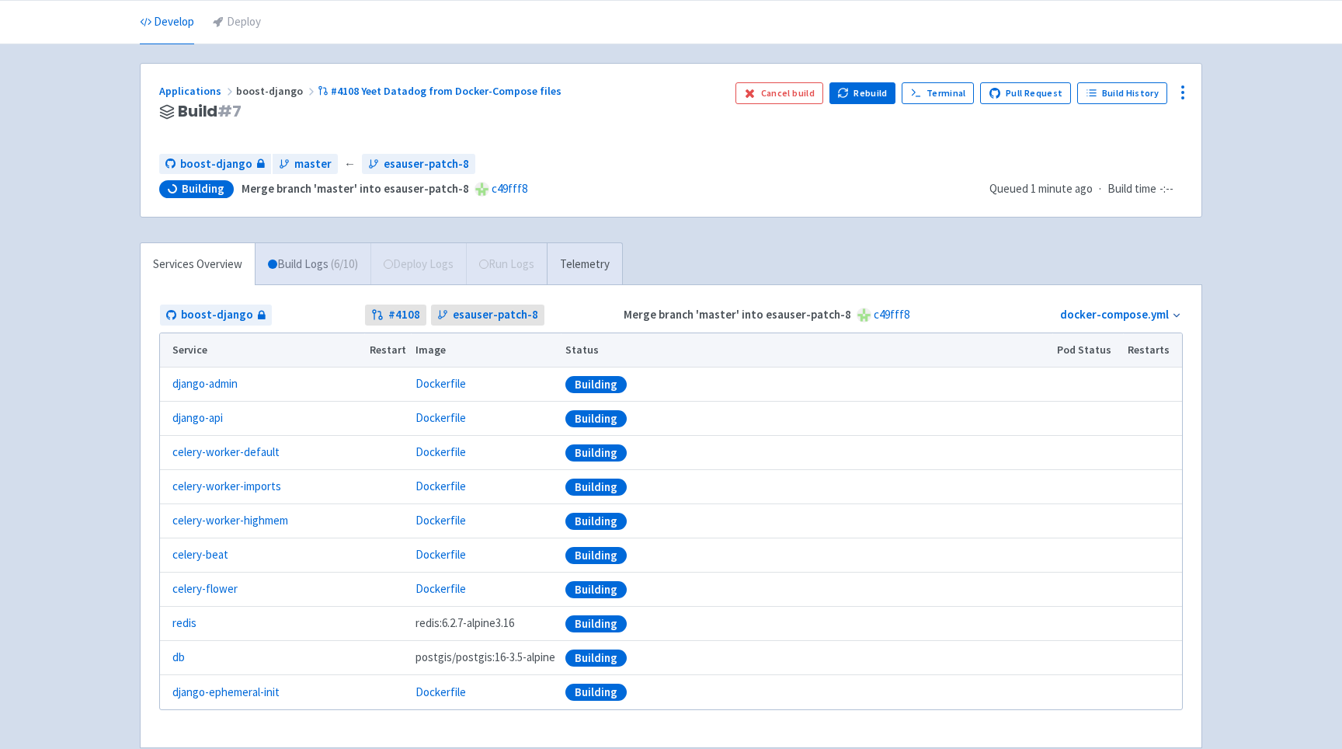
click at [313, 265] on link "Build Logs ( 6 / 10 )" at bounding box center [313, 264] width 115 height 43
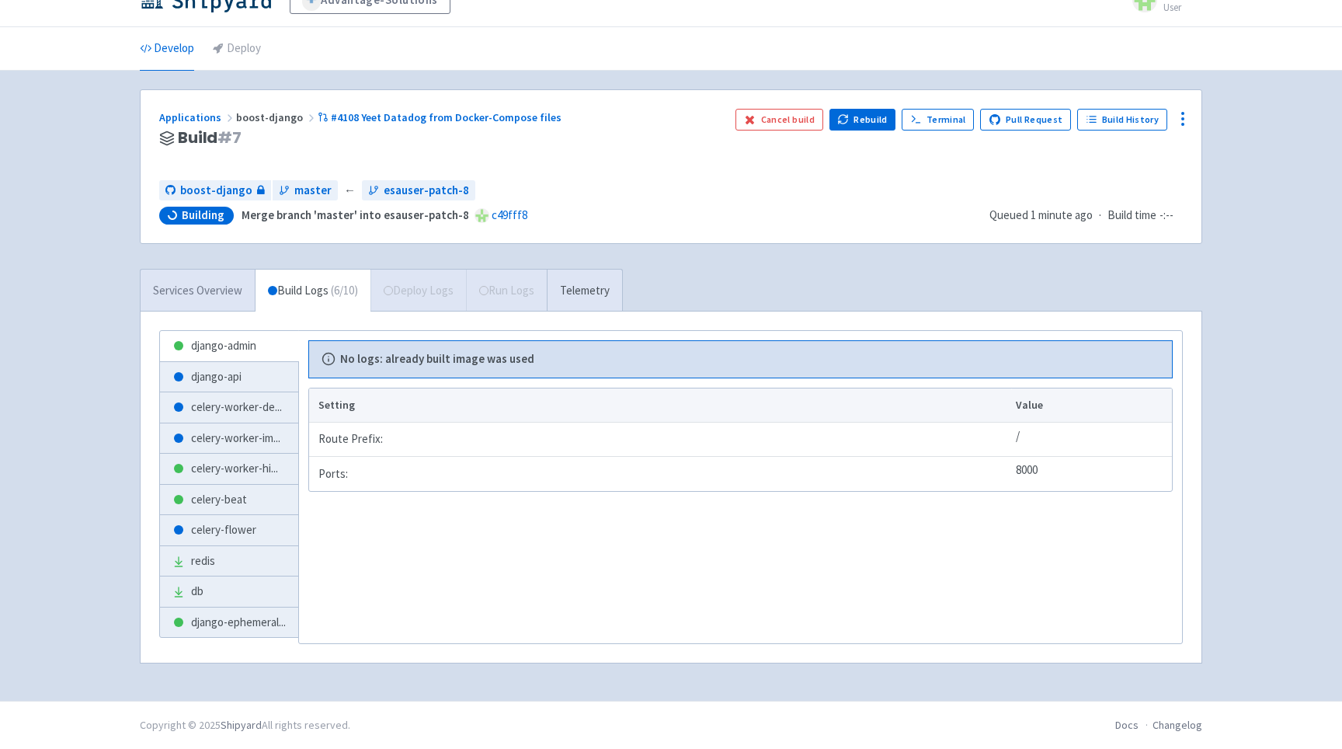
click at [206, 301] on link "Services Overview" at bounding box center [198, 290] width 114 height 43
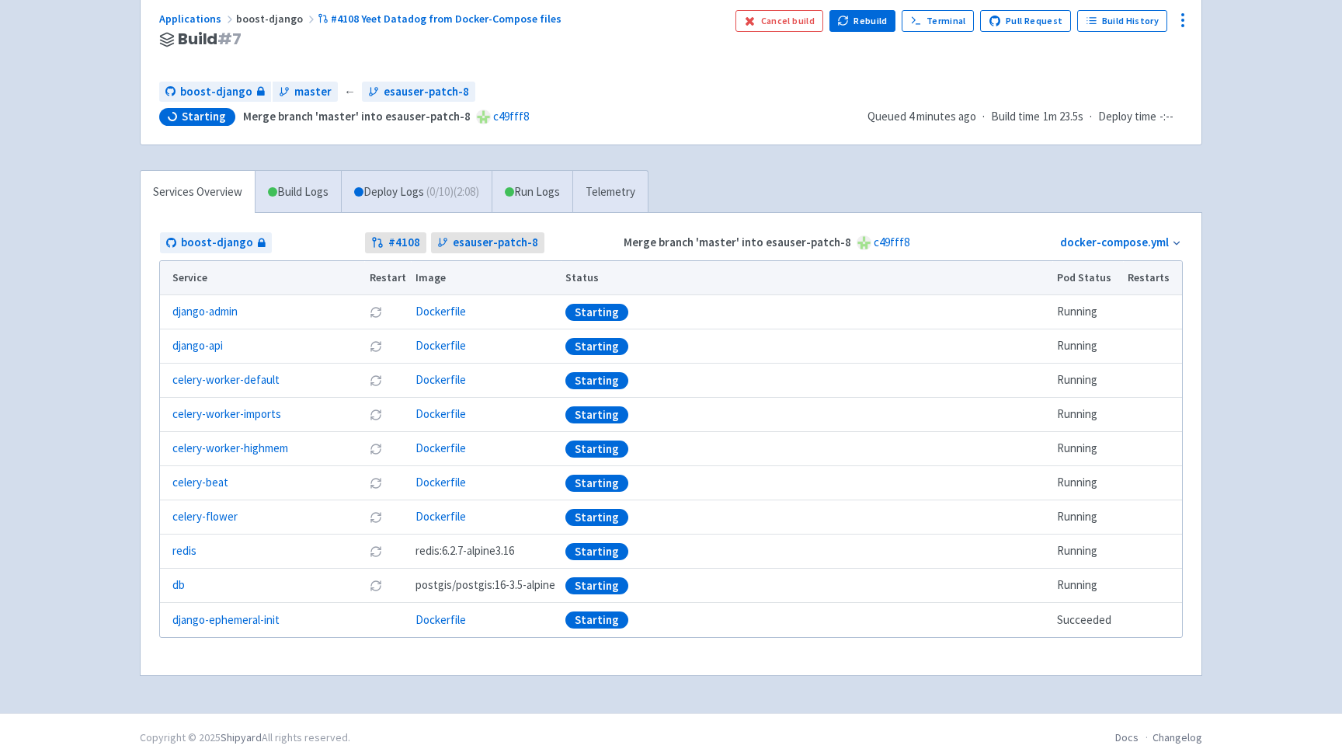
scroll to position [132, 0]
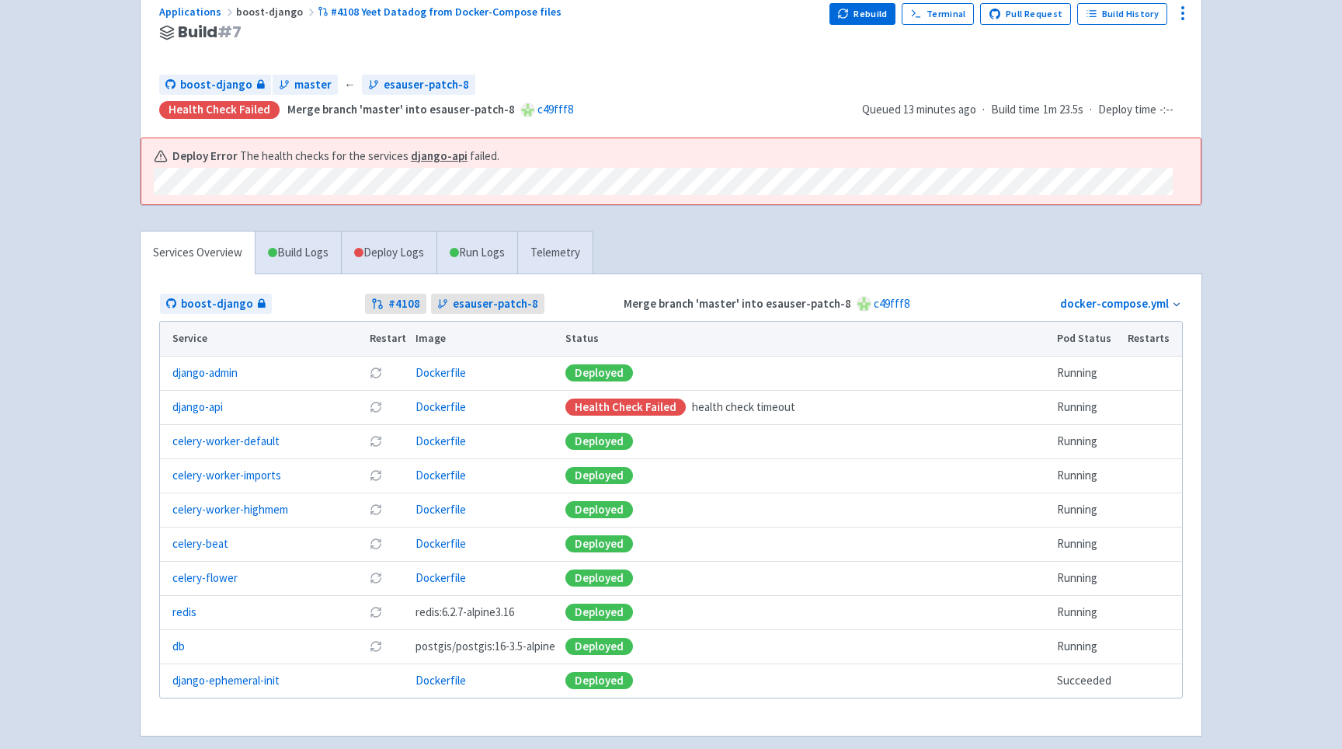
click at [479, 385] on td "Dockerfile" at bounding box center [486, 373] width 150 height 34
click at [295, 398] on td "django-api" at bounding box center [262, 407] width 204 height 34
click at [377, 238] on link "Deploy Logs" at bounding box center [389, 252] width 96 height 43
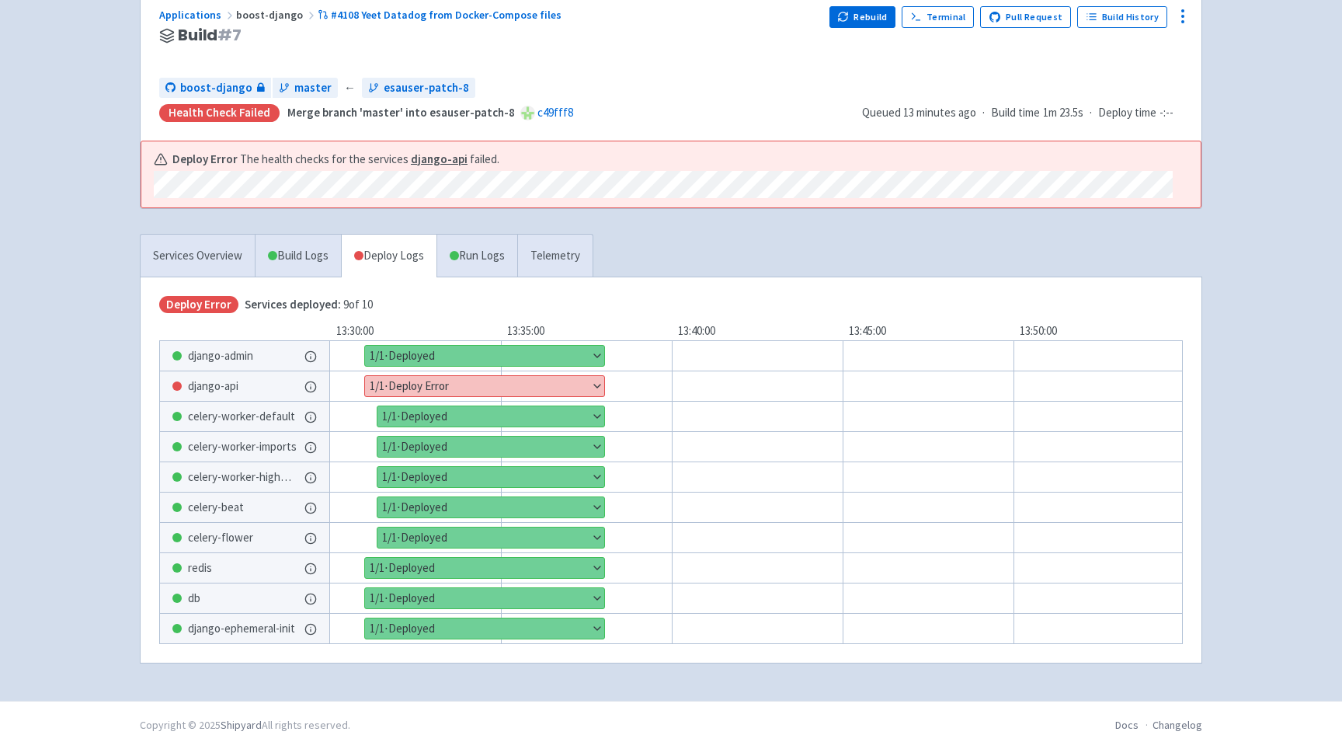
click at [428, 388] on button "Show details" at bounding box center [484, 386] width 239 height 20
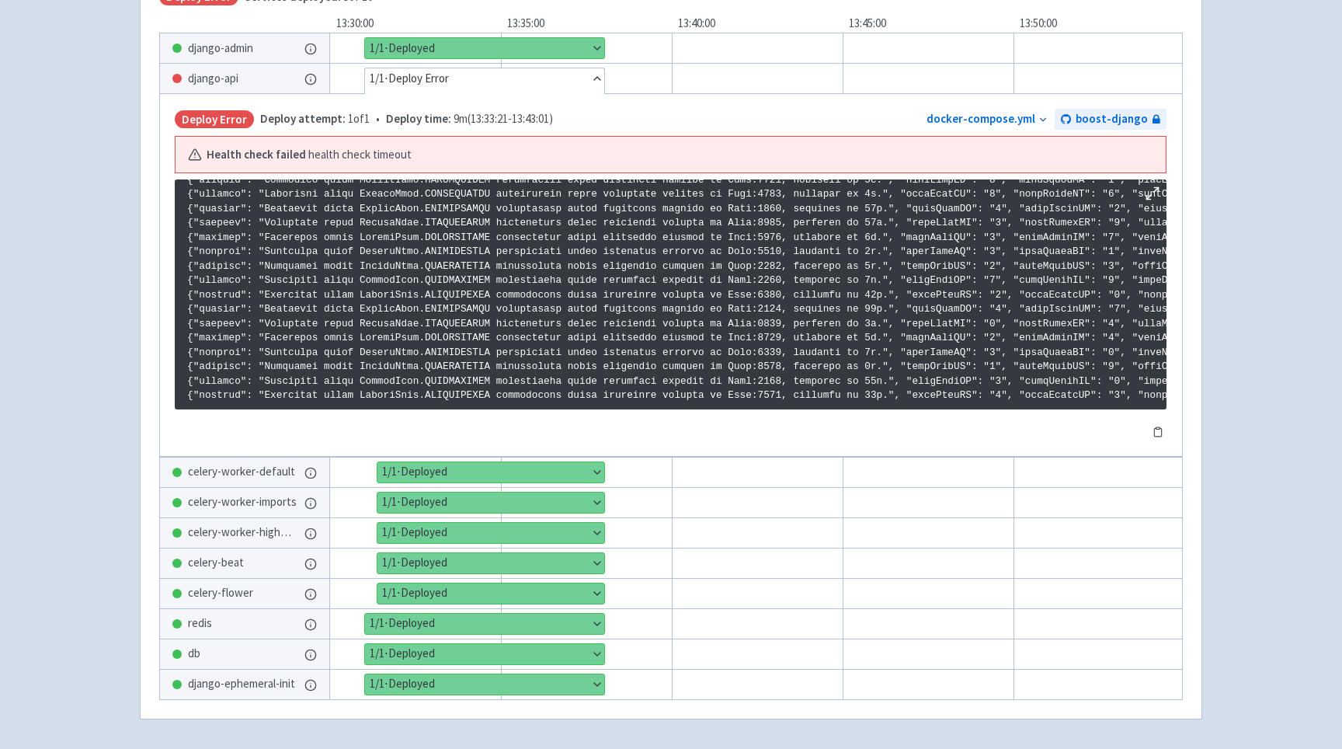
scroll to position [432, 0]
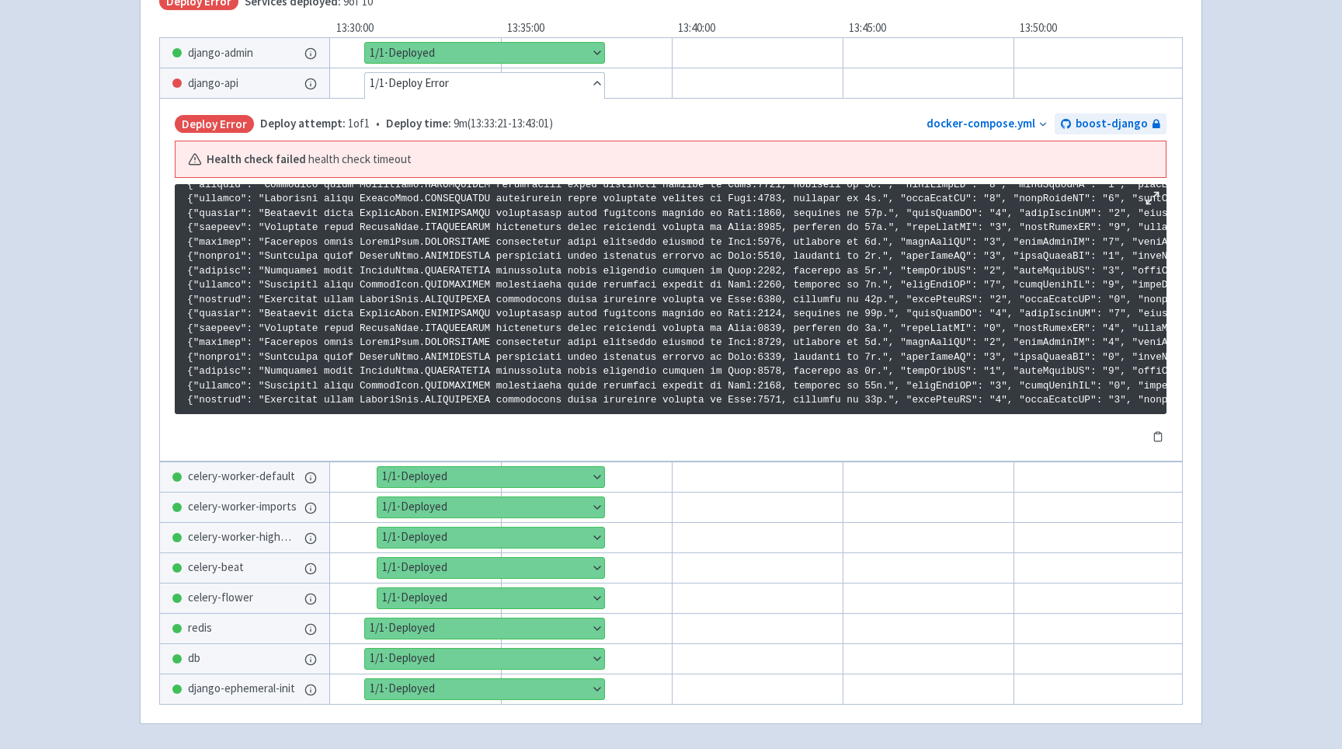
click at [595, 82] on button "Hide details" at bounding box center [484, 83] width 239 height 20
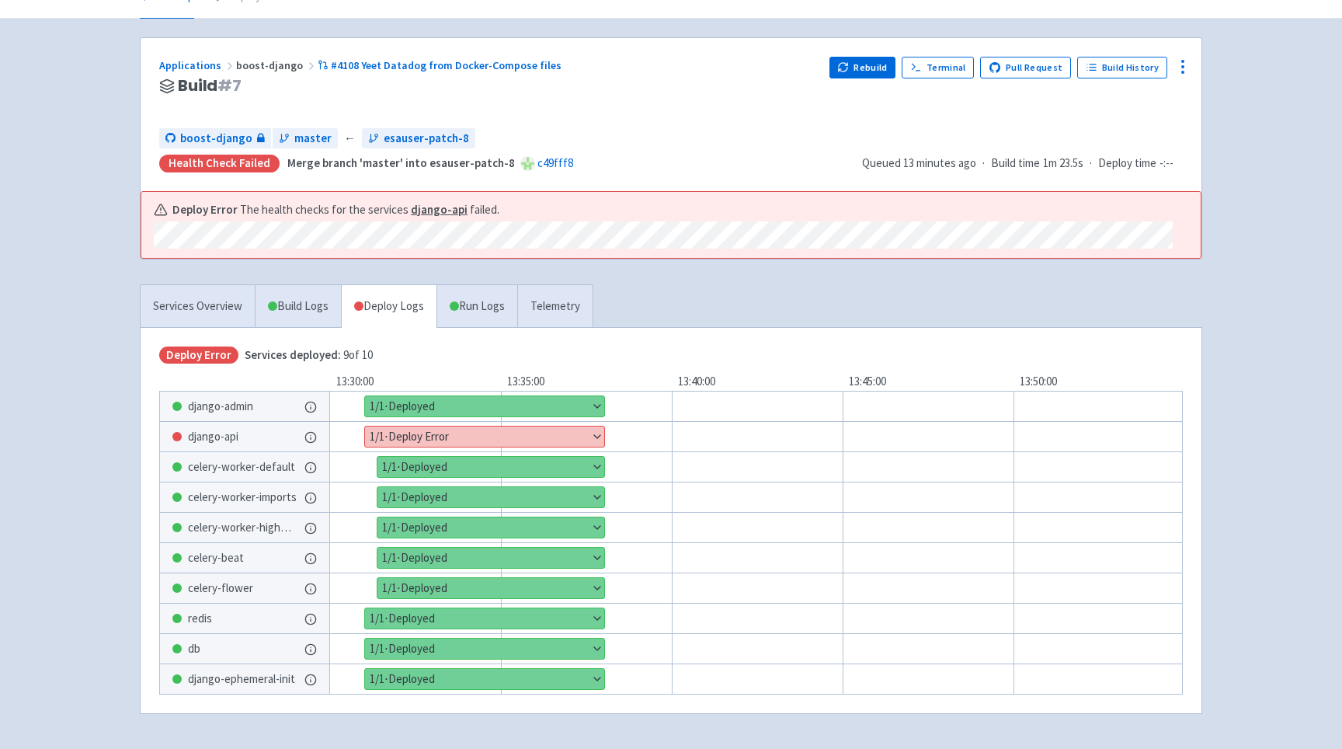
scroll to position [83, 0]
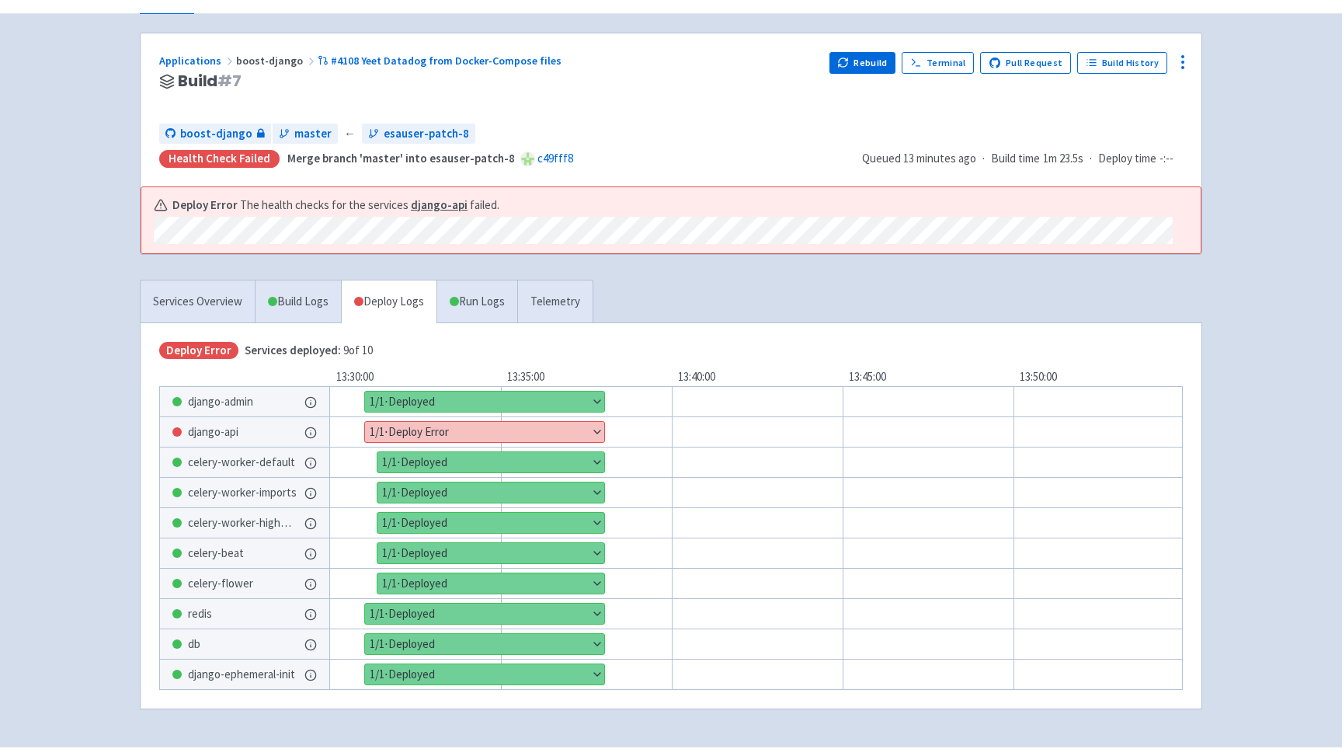
click at [514, 355] on div "Deploy Error Services deployed: 9 of 10" at bounding box center [671, 351] width 1024 height 18
click at [605, 432] on div "Show details 1 / 1 ⋅ Deploy Error" at bounding box center [778, 431] width 994 height 31
click at [589, 432] on button "Show details" at bounding box center [484, 432] width 239 height 20
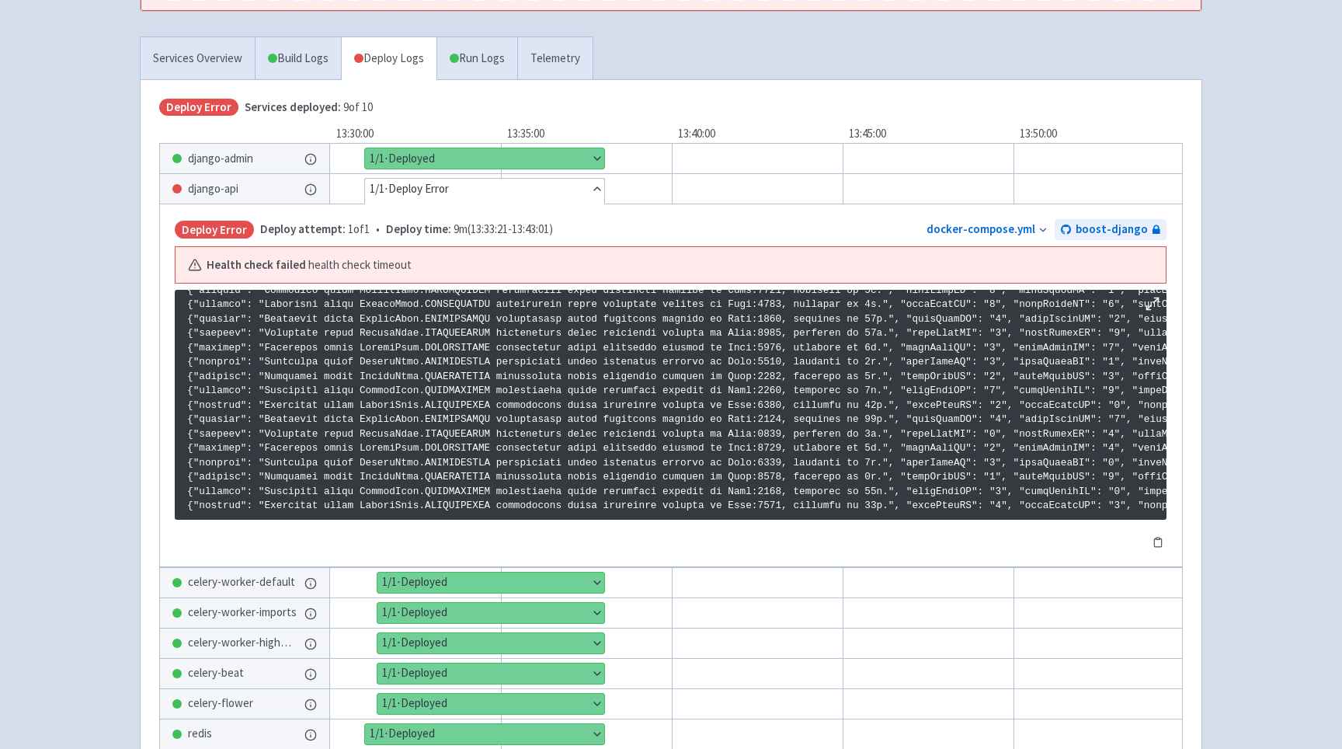
scroll to position [325, 0]
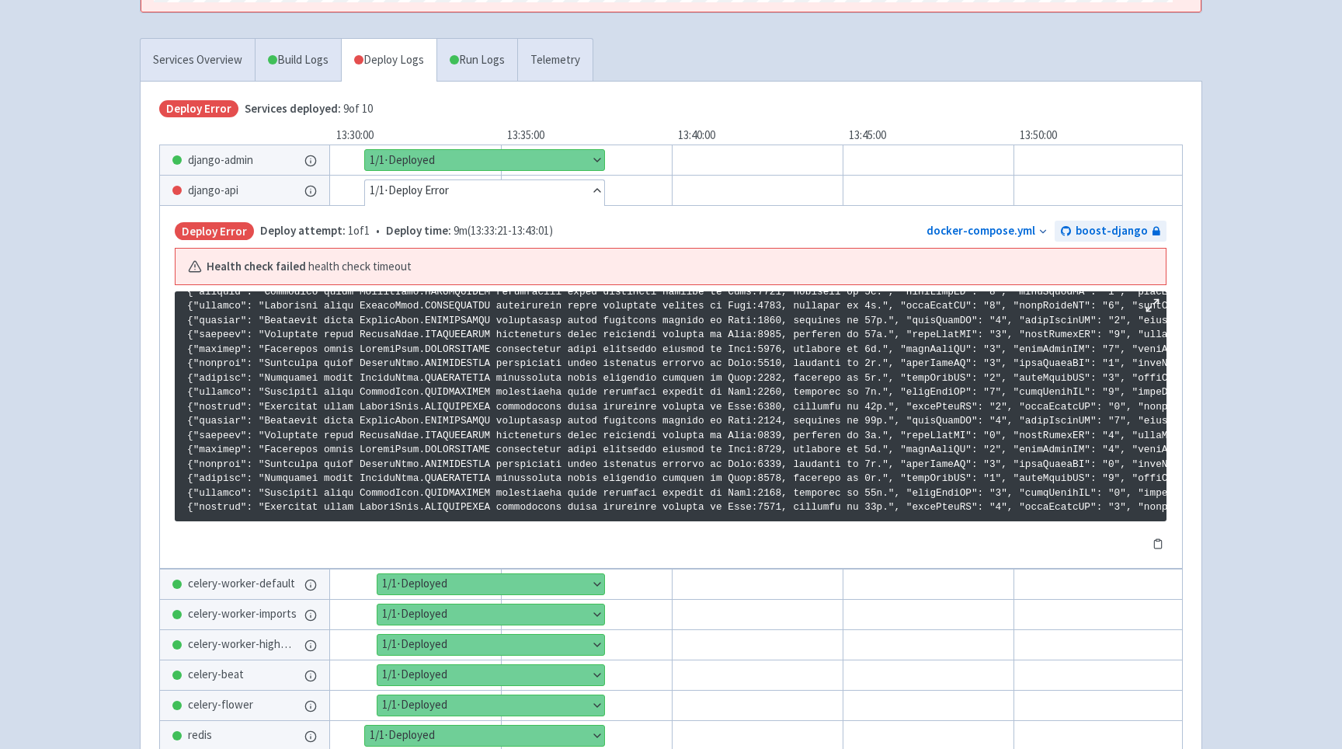
click at [1150, 299] on icon at bounding box center [1153, 305] width 16 height 16
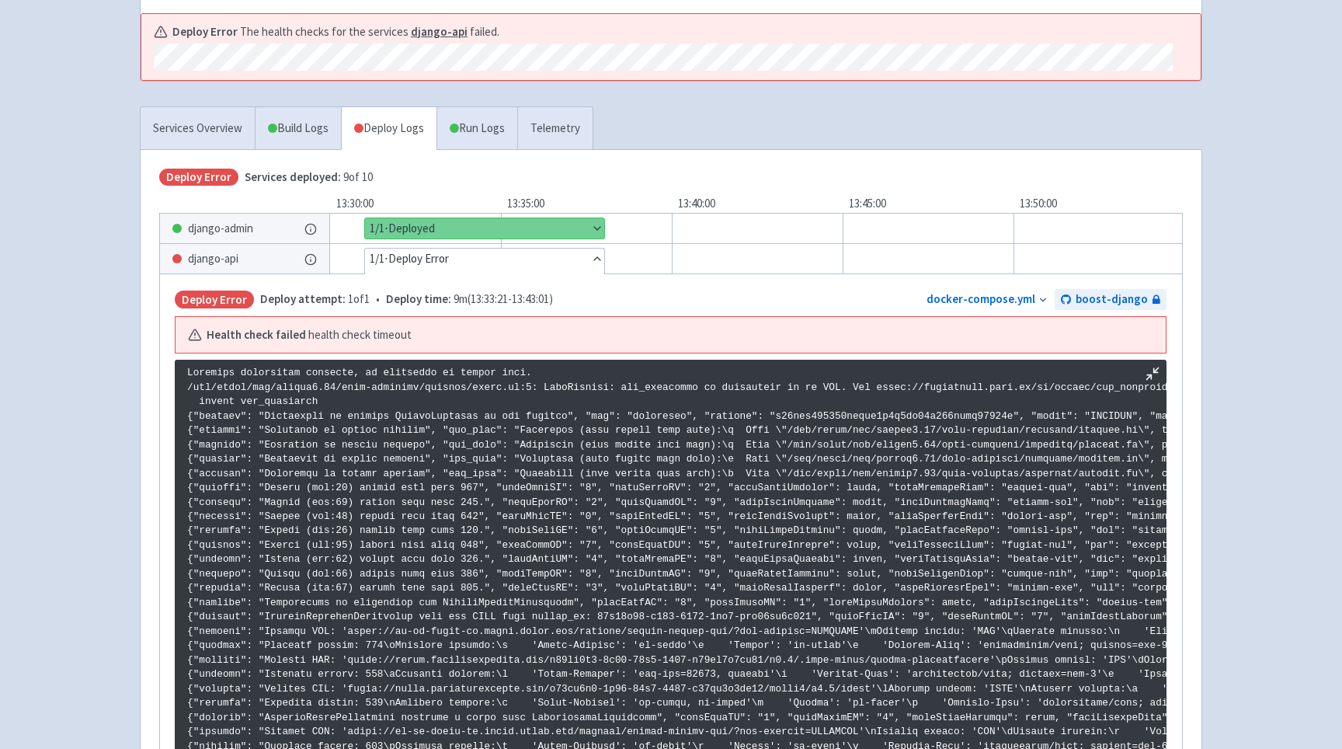
scroll to position [260, 0]
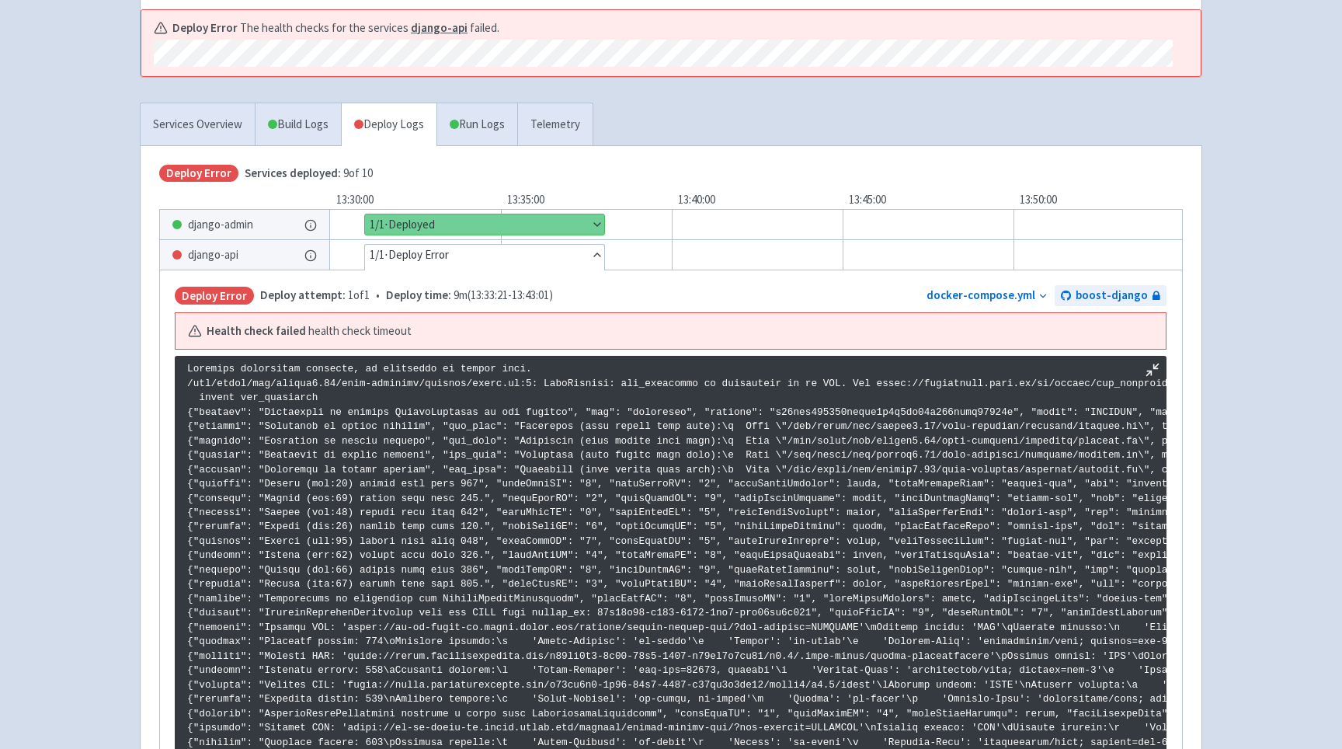
click at [1149, 373] on line at bounding box center [1149, 373] width 5 height 5
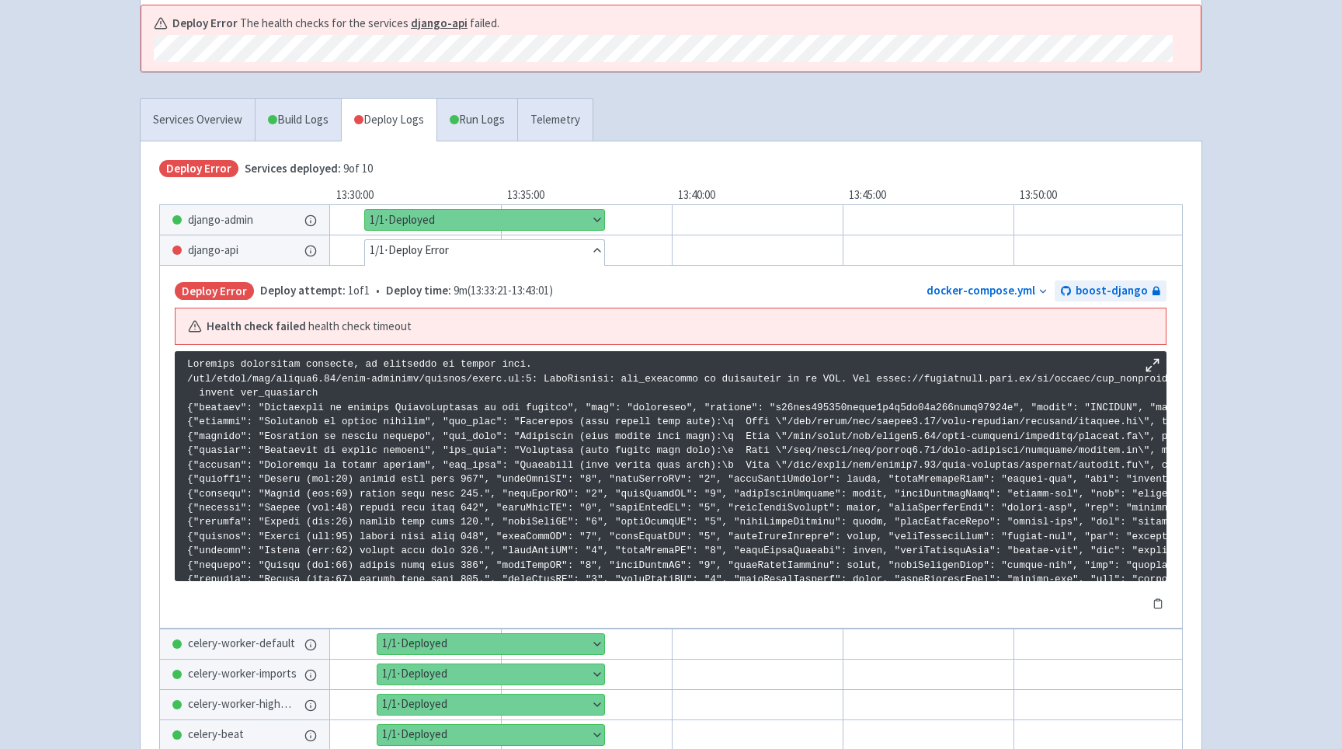
click at [505, 245] on button "Hide details" at bounding box center [484, 250] width 239 height 20
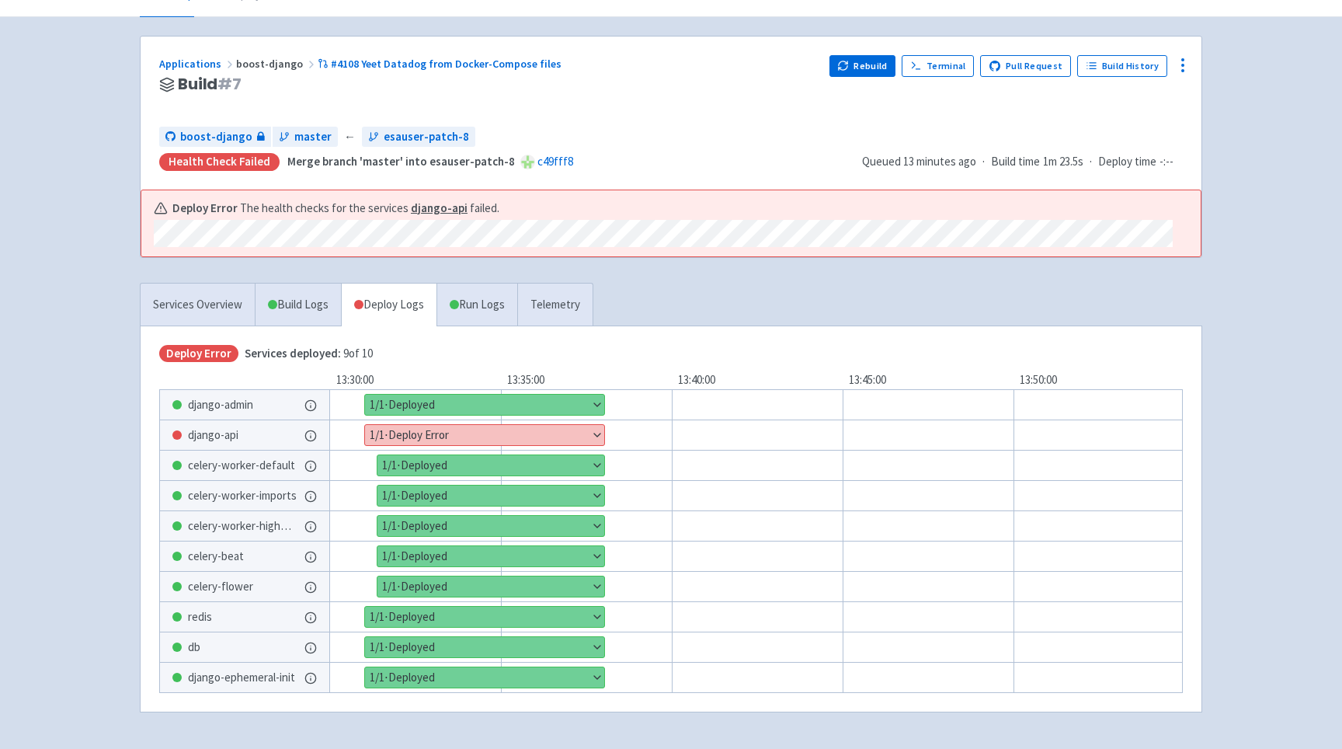
scroll to position [81, 0]
click at [867, 68] on button "Rebuild" at bounding box center [862, 65] width 67 height 22
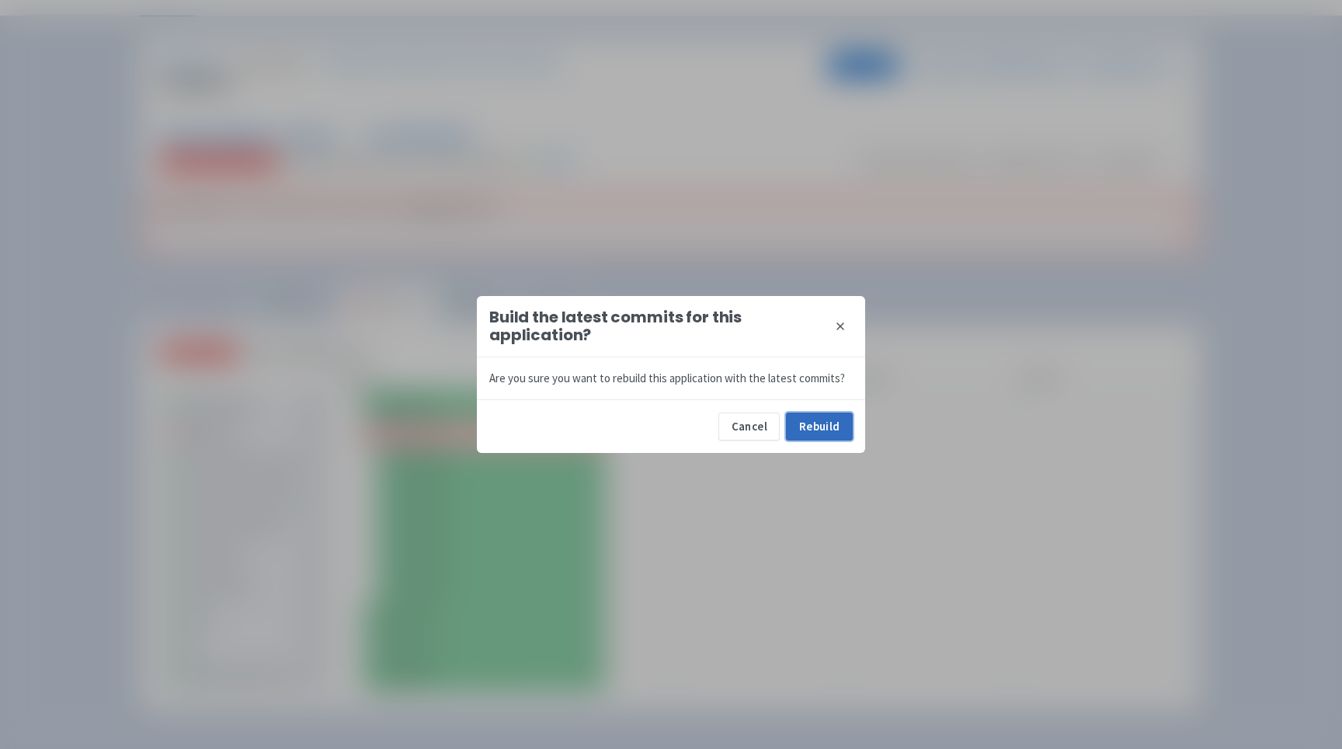
click at [814, 430] on button "Rebuild" at bounding box center [819, 426] width 67 height 28
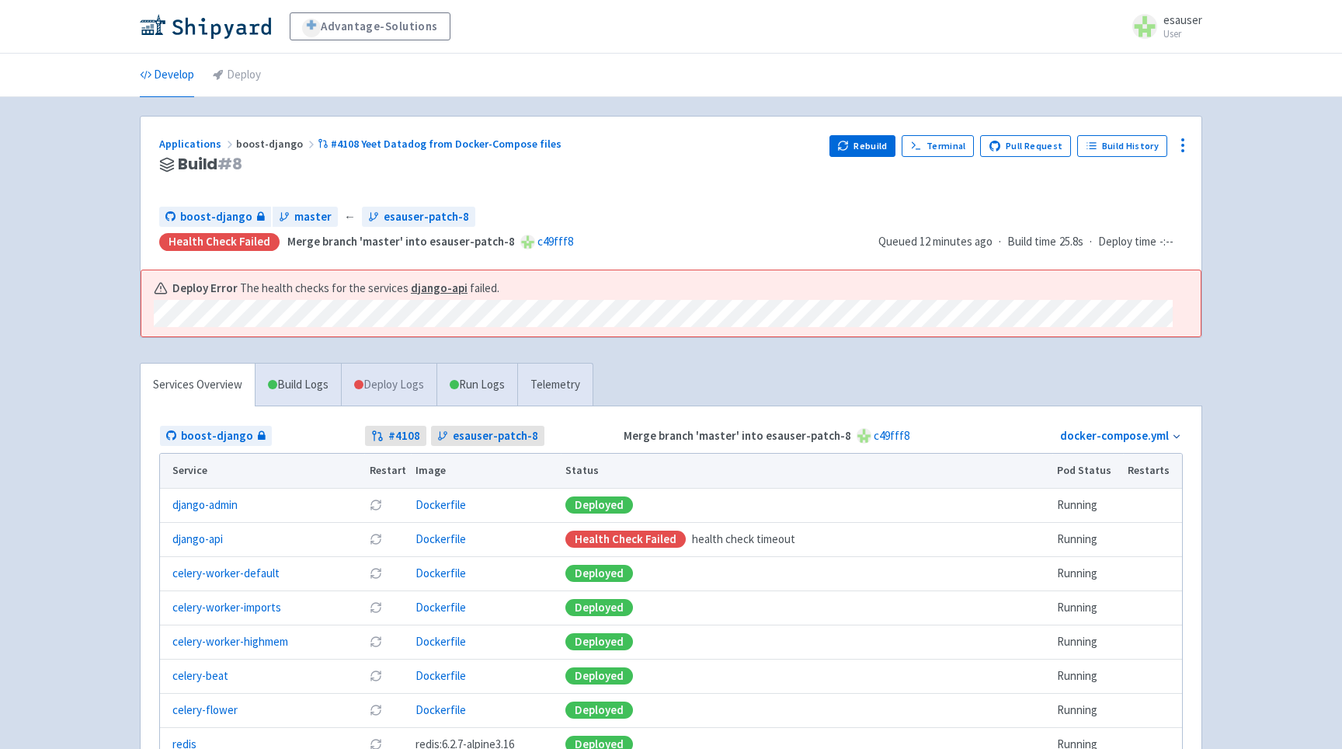
click at [402, 402] on link "Deploy Logs" at bounding box center [389, 384] width 96 height 43
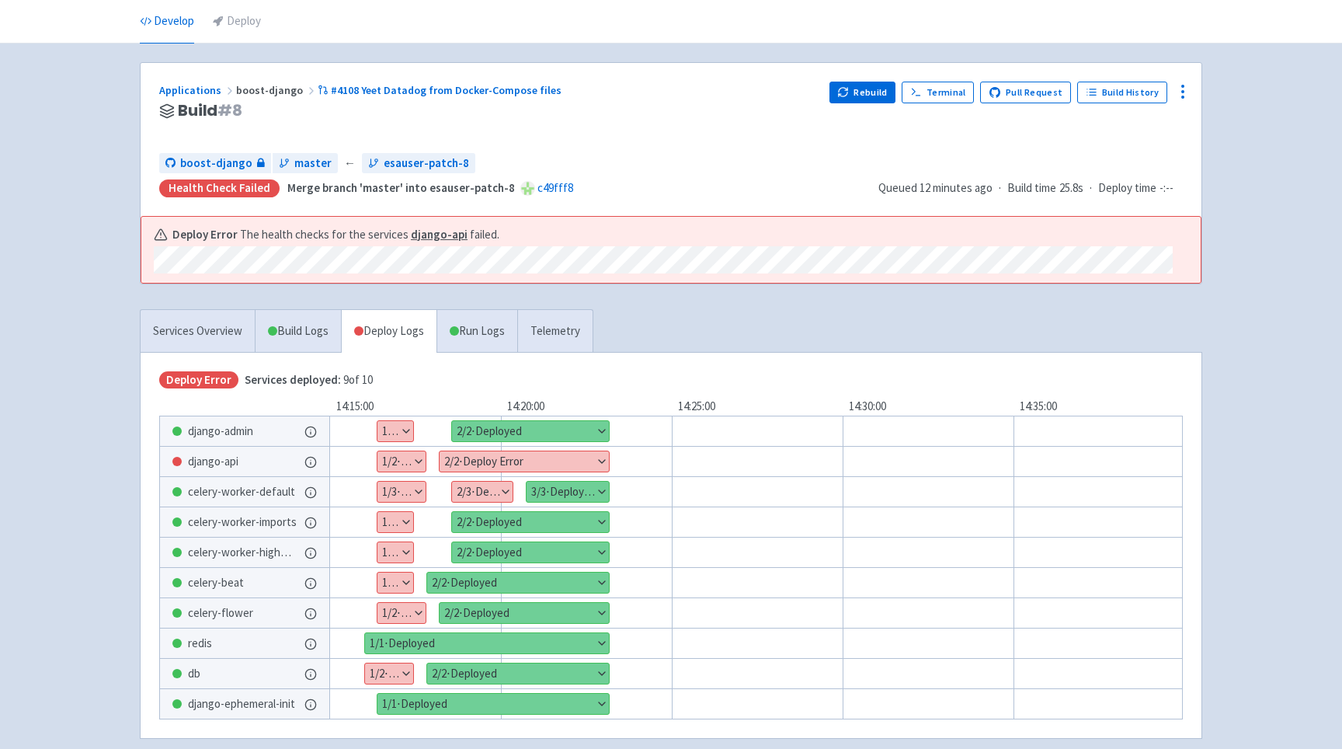
scroll to position [134, 0]
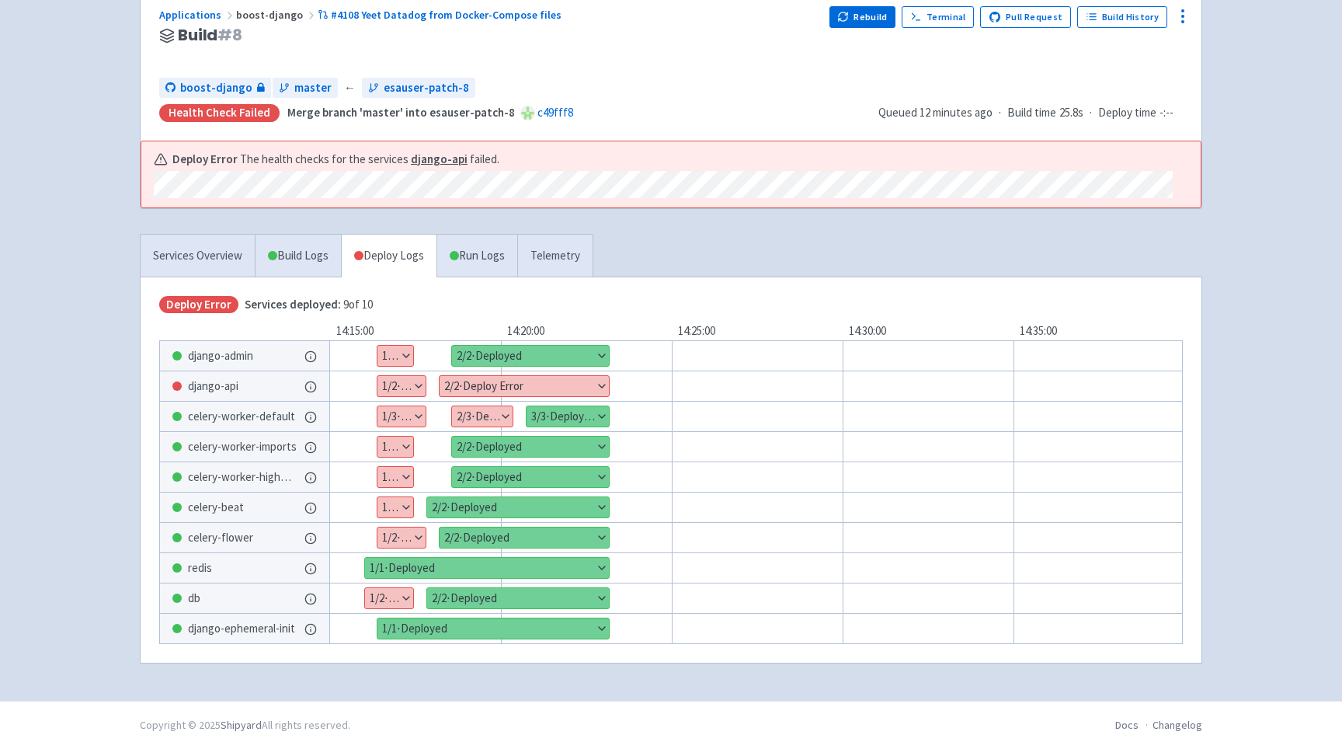
click at [384, 480] on button "Show details" at bounding box center [395, 477] width 36 height 20
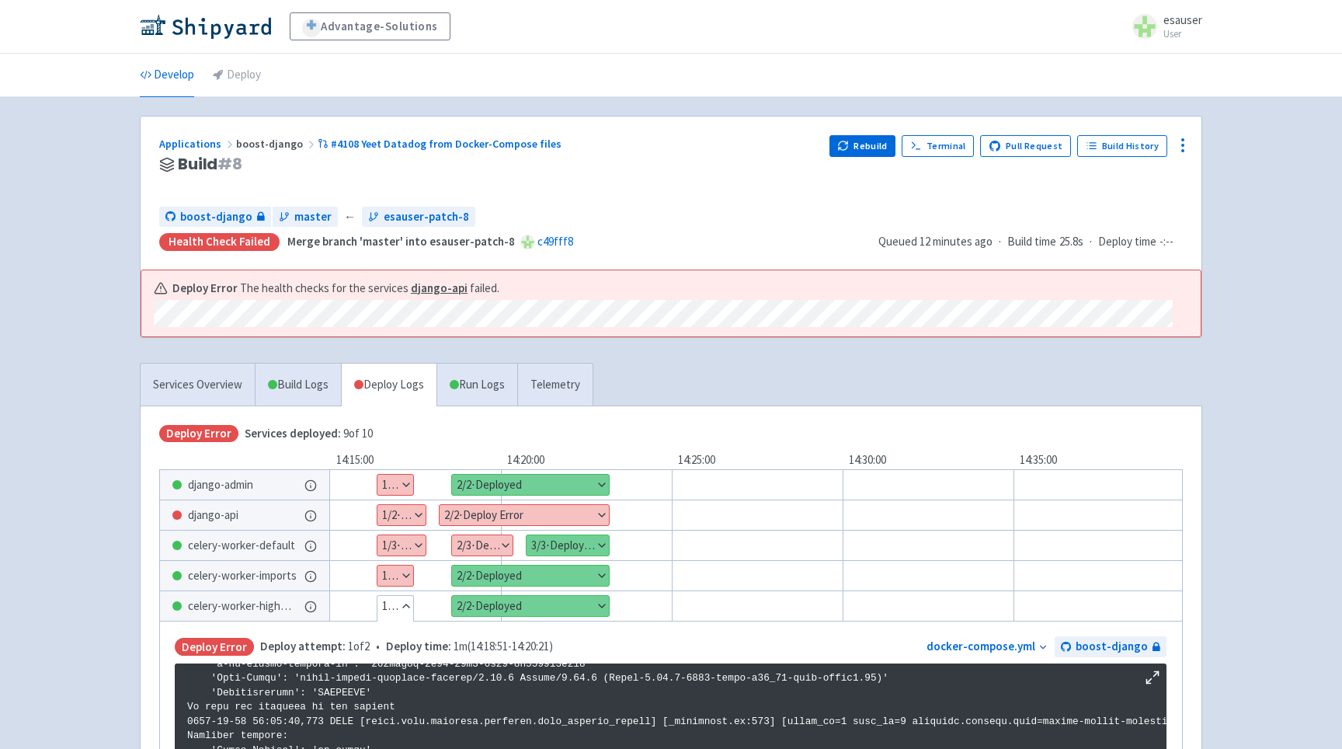
click at [391, 601] on button "Hide details" at bounding box center [395, 606] width 36 height 20
